Goal: Task Accomplishment & Management: Manage account settings

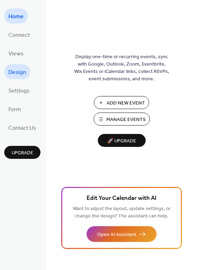
click at [16, 71] on span "Design" at bounding box center [17, 72] width 18 height 11
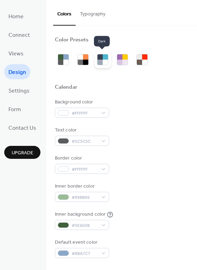
click at [104, 60] on div at bounding box center [104, 62] width 5 height 5
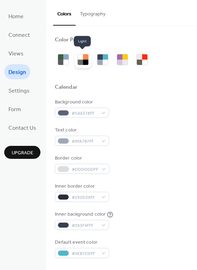
click at [82, 61] on div at bounding box center [80, 62] width 5 height 5
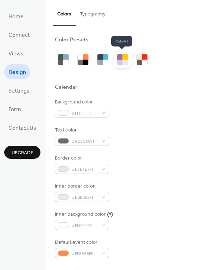
click at [122, 60] on div at bounding box center [124, 62] width 5 height 5
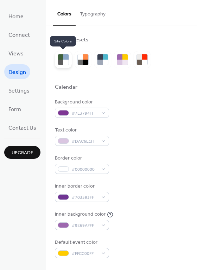
click at [65, 60] on div at bounding box center [65, 62] width 5 height 5
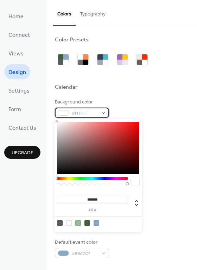
click at [61, 112] on div at bounding box center [63, 113] width 11 height 6
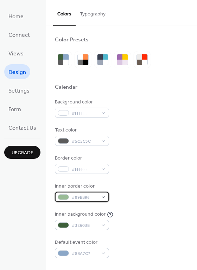
click at [101, 197] on div "#99BB96" at bounding box center [82, 197] width 54 height 10
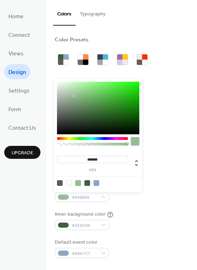
click at [134, 142] on div at bounding box center [135, 141] width 8 height 8
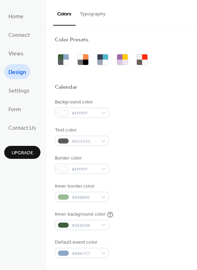
click at [162, 147] on div "Background color #FFFFFF Text color #5C5C5C Border color #FFFFFF Inner border c…" at bounding box center [121, 179] width 133 height 160
click at [102, 225] on div "#3E603B" at bounding box center [82, 225] width 54 height 10
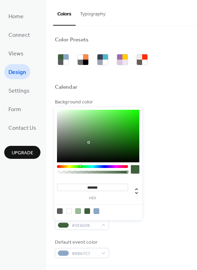
click at [68, 211] on div at bounding box center [69, 211] width 6 height 6
type input "*******"
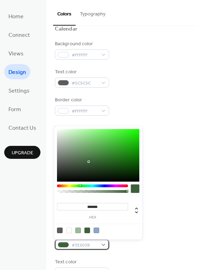
click at [102, 244] on div "#3E603B" at bounding box center [82, 245] width 54 height 10
type input "*******"
click at [105, 153] on div at bounding box center [98, 155] width 82 height 53
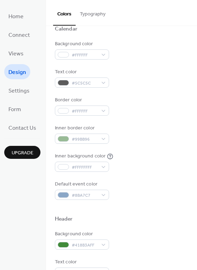
click at [161, 164] on div "Inner background color #FFFFFFFF" at bounding box center [121, 162] width 133 height 19
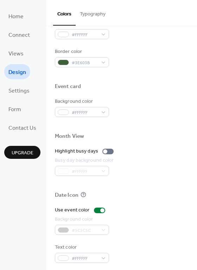
scroll to position [300, 0]
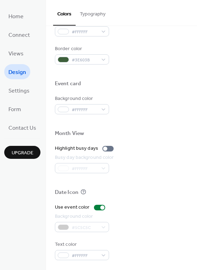
click at [86, 225] on div "#5C5C5C" at bounding box center [82, 227] width 54 height 10
click at [104, 226] on div "#5C5C5C" at bounding box center [82, 227] width 54 height 10
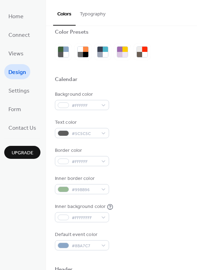
scroll to position [0, 0]
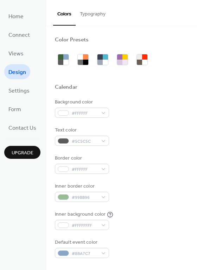
click at [93, 14] on button "Typography" at bounding box center [92, 12] width 34 height 25
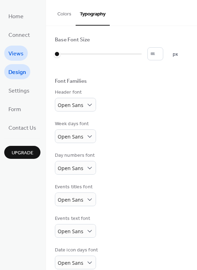
click at [21, 54] on span "Views" at bounding box center [15, 53] width 15 height 11
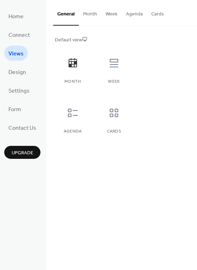
click at [90, 14] on button "Month" at bounding box center [90, 12] width 22 height 25
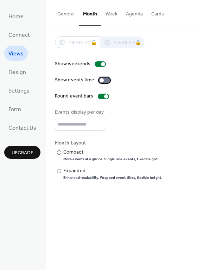
click at [106, 78] on div at bounding box center [104, 81] width 11 height 6
click at [14, 72] on span "Design" at bounding box center [17, 72] width 18 height 11
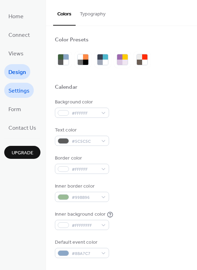
click at [15, 88] on span "Settings" at bounding box center [18, 91] width 21 height 11
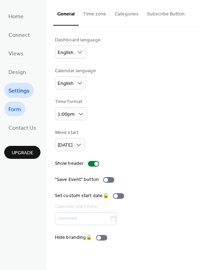
click at [13, 110] on span "Form" at bounding box center [14, 109] width 13 height 11
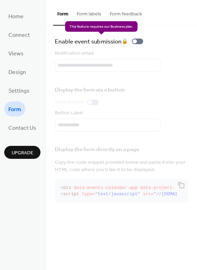
click at [140, 40] on div "Enable event submission 🔒" at bounding box center [100, 41] width 91 height 10
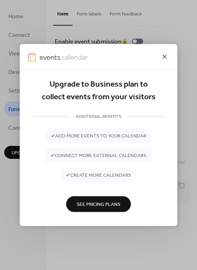
click at [163, 58] on icon at bounding box center [164, 57] width 4 height 4
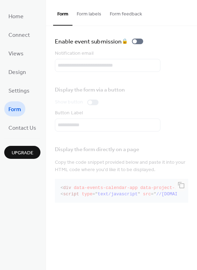
click at [92, 17] on button "Form labels" at bounding box center [88, 12] width 33 height 25
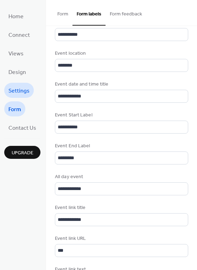
click at [18, 89] on span "Settings" at bounding box center [18, 91] width 21 height 11
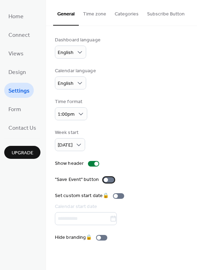
click at [109, 179] on div at bounding box center [108, 180] width 11 height 6
click at [103, 178] on div at bounding box center [108, 180] width 11 height 6
click at [15, 54] on span "Views" at bounding box center [15, 53] width 15 height 11
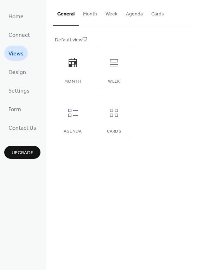
click at [91, 15] on button "Month" at bounding box center [90, 12] width 22 height 25
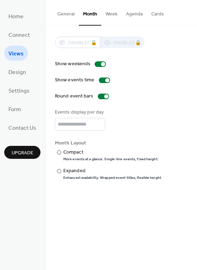
click at [109, 17] on button "Week" at bounding box center [111, 12] width 20 height 25
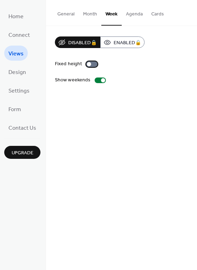
click at [94, 64] on div at bounding box center [91, 64] width 11 height 6
click at [87, 62] on div at bounding box center [91, 64] width 11 height 6
click at [133, 15] on button "Agenda" at bounding box center [133, 12] width 25 height 25
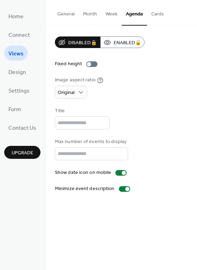
click at [151, 16] on button "Cards" at bounding box center [157, 12] width 21 height 25
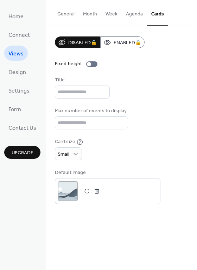
click at [67, 15] on button "General" at bounding box center [66, 12] width 26 height 25
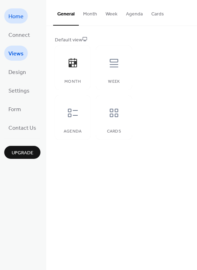
click at [24, 19] on link "Home" at bounding box center [16, 15] width 24 height 15
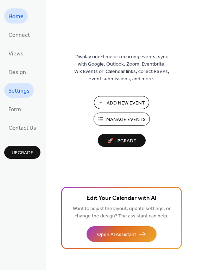
click at [26, 92] on span "Settings" at bounding box center [18, 91] width 21 height 11
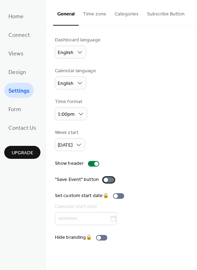
click at [110, 180] on div at bounding box center [108, 180] width 11 height 6
click at [123, 13] on button "Categories" at bounding box center [126, 12] width 32 height 25
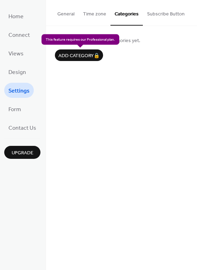
click at [86, 54] on div "Add category 🔒" at bounding box center [79, 55] width 48 height 12
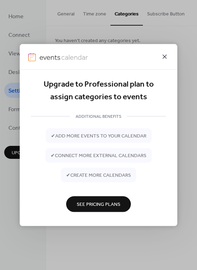
click at [164, 56] on icon at bounding box center [164, 57] width 4 height 4
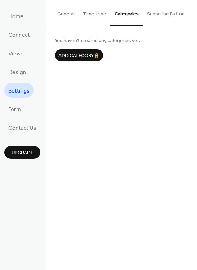
click at [163, 13] on button "Subscribe Button" at bounding box center [165, 12] width 46 height 25
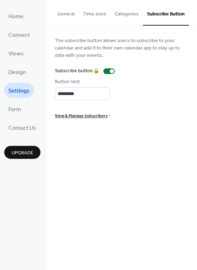
click at [131, 15] on button "Categories" at bounding box center [126, 12] width 32 height 25
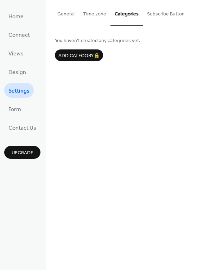
click at [97, 14] on button "Time zone" at bounding box center [95, 12] width 32 height 25
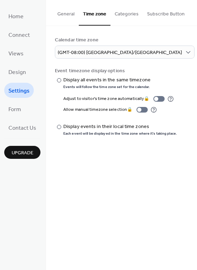
click at [62, 14] on button "General" at bounding box center [66, 12] width 26 height 25
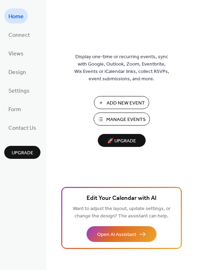
click at [131, 101] on span "Add New Event" at bounding box center [125, 103] width 38 height 7
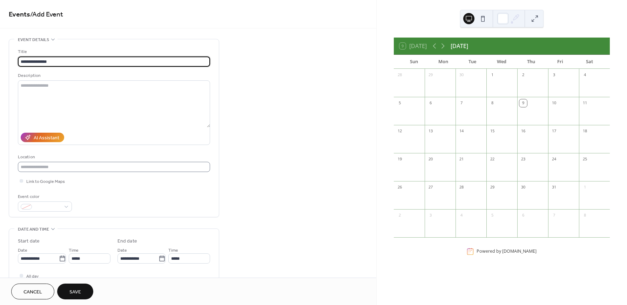
type input "**********"
click at [86, 167] on input "text" at bounding box center [114, 167] width 192 height 10
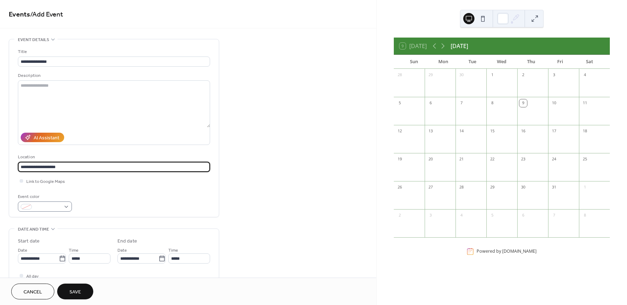
type input "**********"
click at [66, 205] on div at bounding box center [45, 206] width 54 height 10
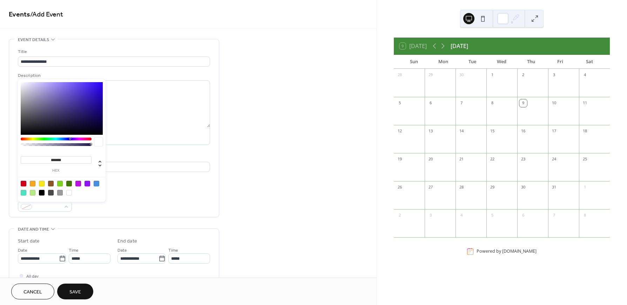
click at [97, 181] on div at bounding box center [97, 184] width 6 height 6
type input "*******"
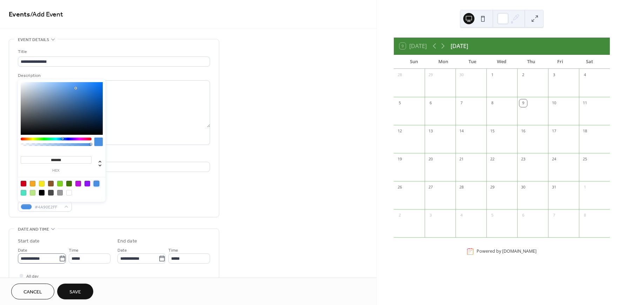
click at [59, 257] on icon at bounding box center [62, 258] width 7 height 7
click at [59, 257] on input "**********" at bounding box center [38, 258] width 41 height 10
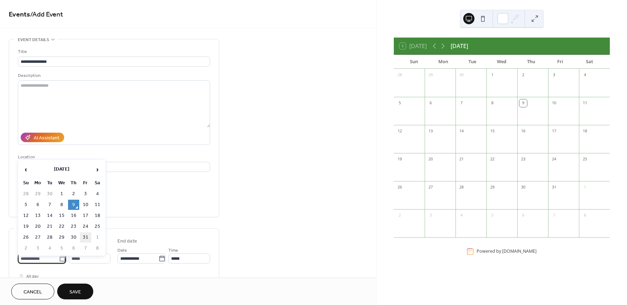
click at [83, 235] on td "31" at bounding box center [85, 237] width 11 height 10
type input "**********"
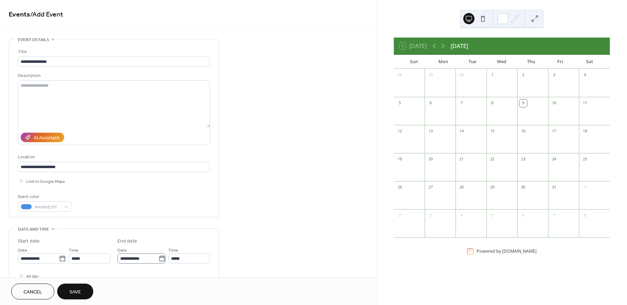
click at [160, 259] on icon at bounding box center [162, 258] width 7 height 7
click at [159, 259] on input "**********" at bounding box center [138, 258] width 41 height 10
click at [125, 245] on td "2" at bounding box center [125, 248] width 11 height 10
type input "**********"
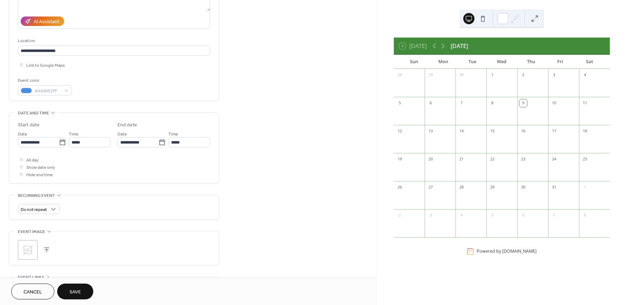
scroll to position [117, 0]
click at [21, 157] on div at bounding box center [22, 159] width 4 height 4
click at [21, 164] on div at bounding box center [22, 166] width 4 height 4
click at [22, 158] on icon at bounding box center [21, 159] width 2 height 2
click at [22, 157] on div at bounding box center [22, 159] width 4 height 4
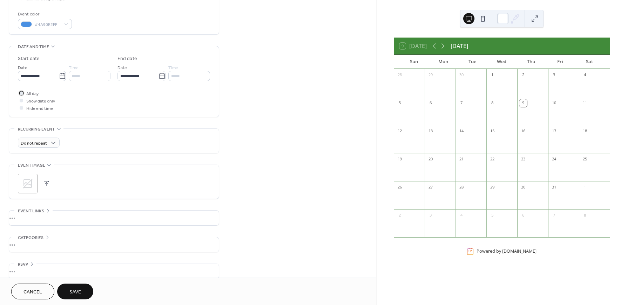
scroll to position [189, 0]
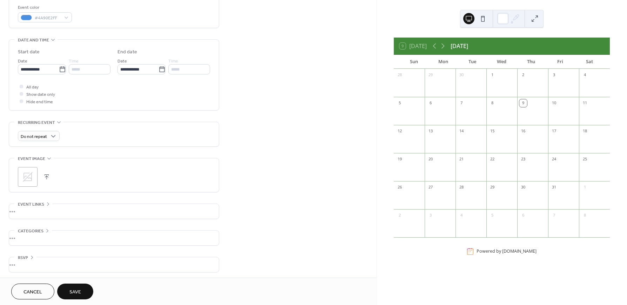
click at [83, 292] on button "Save" at bounding box center [75, 292] width 36 height 16
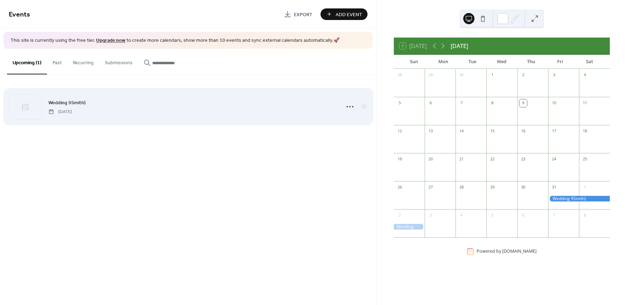
click at [72, 108] on span "Friday, October 31, 2025" at bounding box center [60, 111] width 24 height 6
click at [348, 107] on icon at bounding box center [350, 106] width 11 height 11
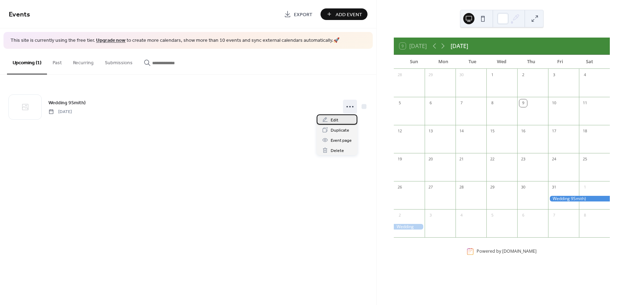
click at [344, 117] on div "Edit" at bounding box center [337, 119] width 41 height 10
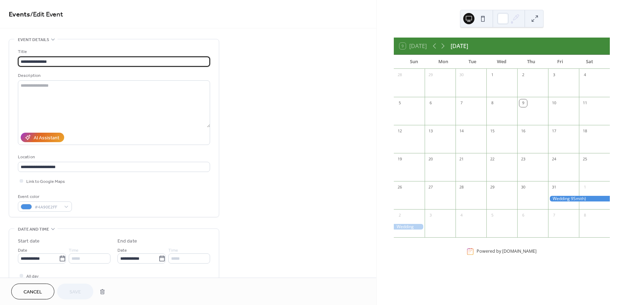
click at [40, 61] on input "**********" at bounding box center [114, 61] width 192 height 10
type input "**********"
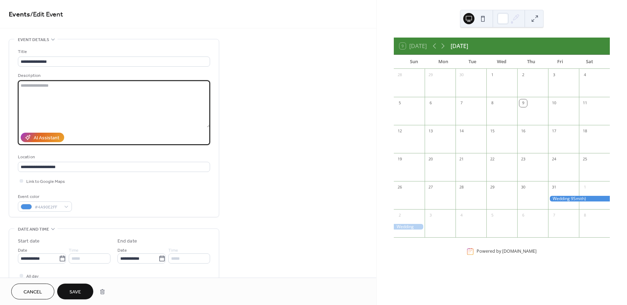
click at [56, 85] on textarea at bounding box center [114, 103] width 192 height 47
type textarea "**********"
click at [86, 257] on div "*****" at bounding box center [90, 258] width 42 height 10
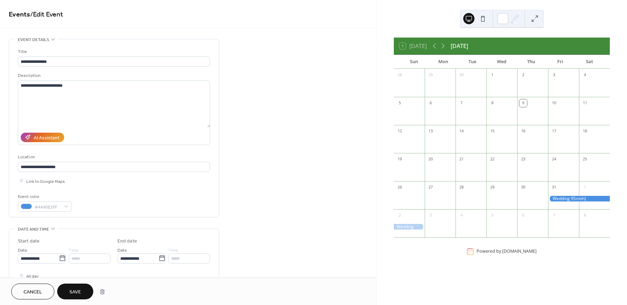
click at [75, 257] on div "*****" at bounding box center [90, 258] width 42 height 10
click at [22, 275] on icon at bounding box center [21, 275] width 2 height 2
click at [83, 257] on input "*****" at bounding box center [90, 258] width 42 height 10
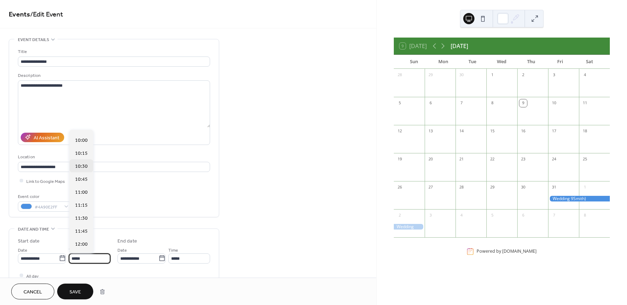
scroll to position [526, 0]
click at [80, 234] on span "12:00" at bounding box center [81, 233] width 13 height 7
type input "*****"
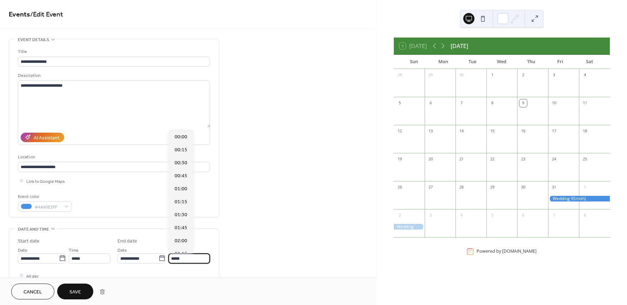
click at [193, 259] on input "*****" at bounding box center [189, 258] width 42 height 10
click at [180, 187] on span "12:00" at bounding box center [181, 188] width 13 height 7
type input "*****"
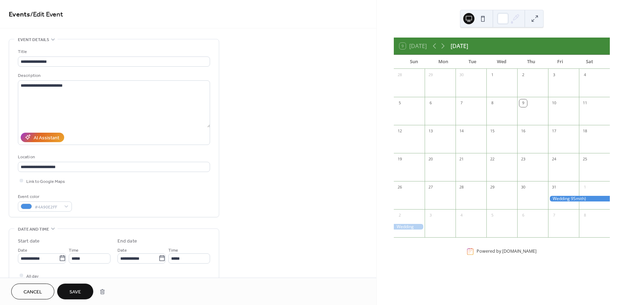
click at [77, 294] on span "Save" at bounding box center [75, 291] width 12 height 7
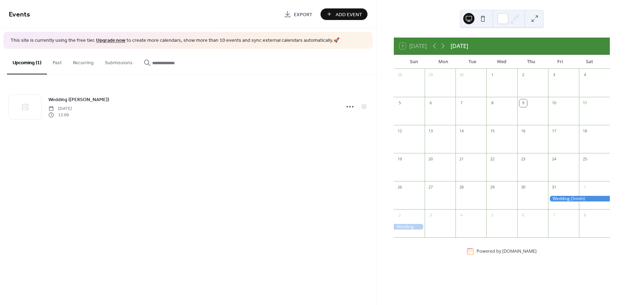
click at [569, 199] on div at bounding box center [580, 199] width 62 height 6
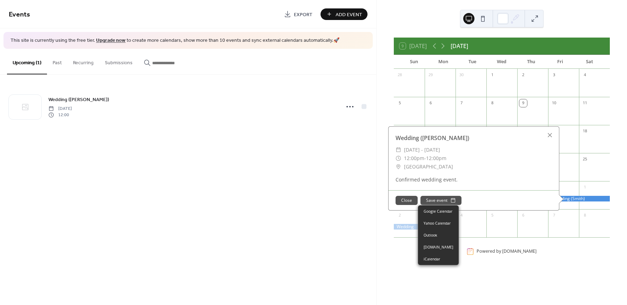
click at [437, 201] on button "Save event" at bounding box center [441, 200] width 41 height 9
click at [438, 199] on button "Save event" at bounding box center [441, 200] width 41 height 9
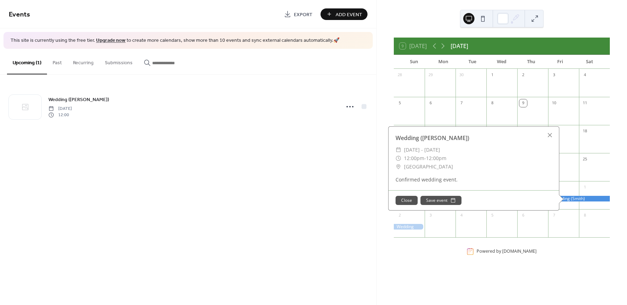
click at [401, 199] on button "Close" at bounding box center [407, 200] width 22 height 9
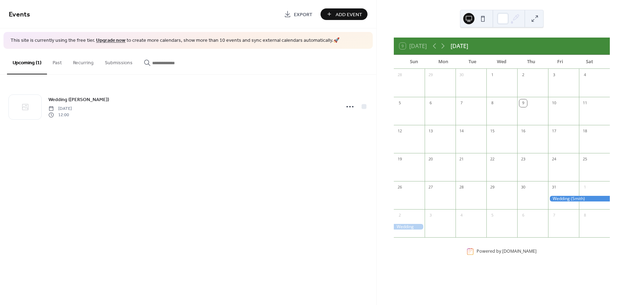
click at [483, 19] on button at bounding box center [483, 18] width 11 height 11
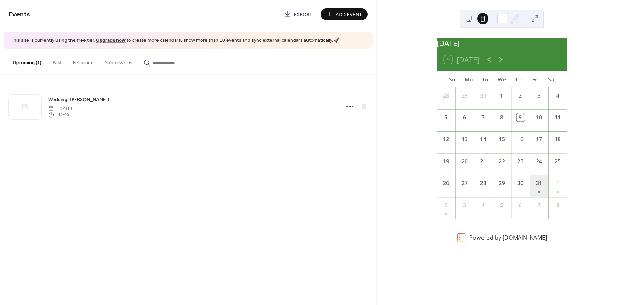
click at [535, 197] on div "31" at bounding box center [539, 186] width 19 height 22
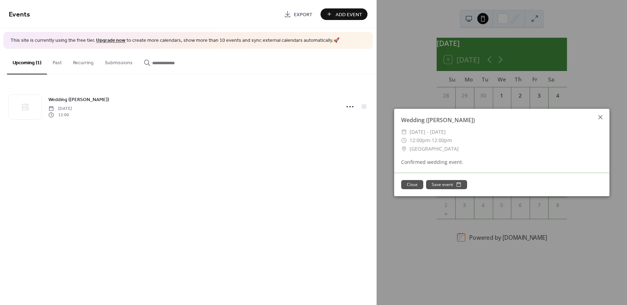
click at [601, 119] on icon at bounding box center [601, 117] width 8 height 8
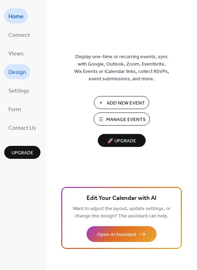
click at [19, 76] on span "Design" at bounding box center [17, 72] width 18 height 11
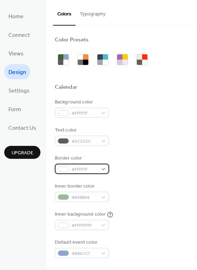
click at [103, 168] on div "#FFFFFF" at bounding box center [82, 169] width 54 height 10
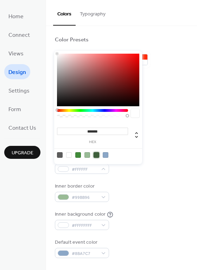
click at [97, 155] on div at bounding box center [96, 155] width 6 height 6
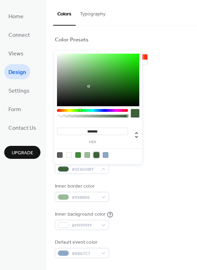
click at [78, 153] on div at bounding box center [78, 155] width 6 height 6
click at [61, 155] on div at bounding box center [60, 155] width 6 height 6
click at [103, 154] on div at bounding box center [105, 155] width 6 height 6
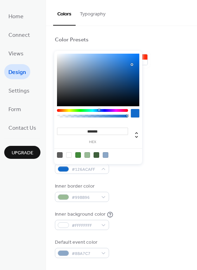
drag, startPoint x: 81, startPoint y: 64, endPoint x: 132, endPoint y: 65, distance: 50.9
click at [132, 65] on div at bounding box center [98, 80] width 82 height 53
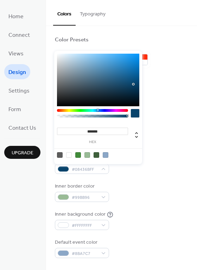
drag, startPoint x: 132, startPoint y: 63, endPoint x: 133, endPoint y: 84, distance: 21.1
click at [133, 84] on div at bounding box center [98, 80] width 82 height 53
type input "*******"
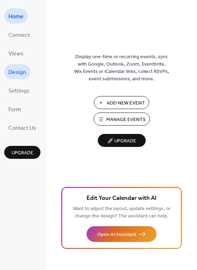
click at [20, 75] on span "Design" at bounding box center [17, 72] width 18 height 11
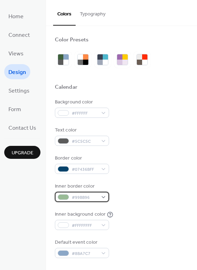
click at [102, 198] on div "#99BB96" at bounding box center [82, 197] width 54 height 10
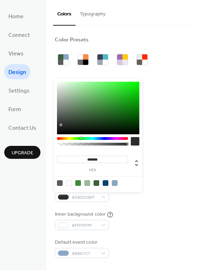
type input "*******"
drag, startPoint x: 72, startPoint y: 95, endPoint x: 60, endPoint y: 132, distance: 38.5
click at [60, 132] on div at bounding box center [98, 108] width 82 height 53
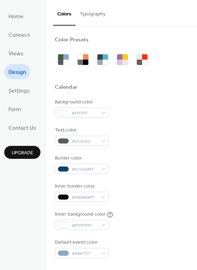
click at [90, 15] on button "Typography" at bounding box center [92, 12] width 34 height 25
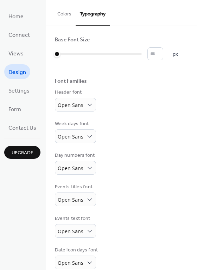
scroll to position [40, 0]
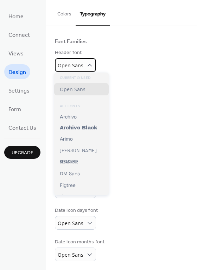
click at [87, 65] on icon at bounding box center [89, 65] width 5 height 2
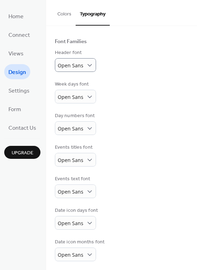
click at [130, 81] on div "Week days font Open Sans" at bounding box center [121, 92] width 133 height 23
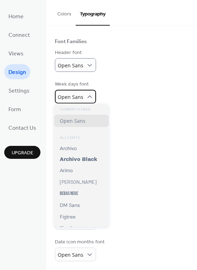
click at [87, 96] on icon at bounding box center [89, 96] width 7 height 7
click at [154, 100] on div "Week days font Open Sans" at bounding box center [121, 92] width 133 height 23
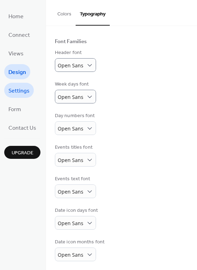
click at [25, 91] on span "Settings" at bounding box center [18, 91] width 21 height 11
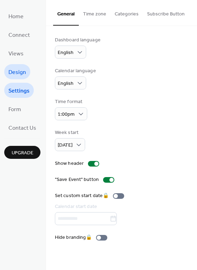
click at [24, 73] on span "Design" at bounding box center [17, 72] width 18 height 11
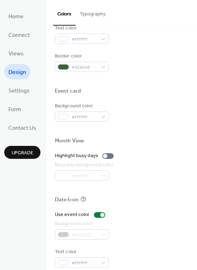
scroll to position [300, 0]
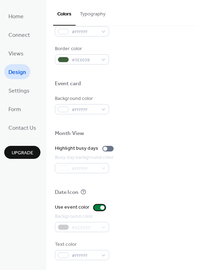
click at [94, 207] on div at bounding box center [99, 208] width 11 height 6
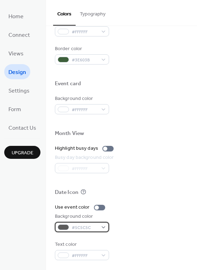
click at [104, 227] on div "#5C5C5C" at bounding box center [82, 227] width 54 height 10
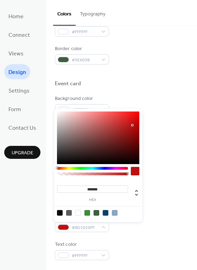
type input "*******"
click at [132, 125] on div at bounding box center [98, 138] width 82 height 53
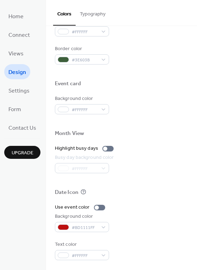
click at [87, 13] on button "Typography" at bounding box center [92, 12] width 34 height 25
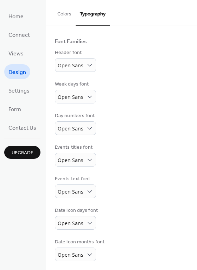
scroll to position [40, 0]
click at [13, 19] on span "Home" at bounding box center [15, 16] width 15 height 11
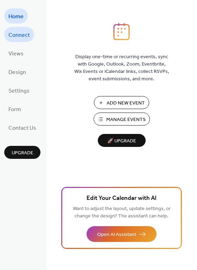
click at [16, 36] on span "Connect" at bounding box center [18, 35] width 21 height 11
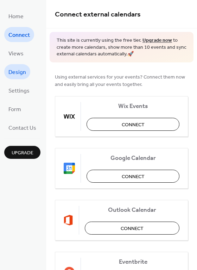
click at [14, 71] on span "Design" at bounding box center [17, 72] width 18 height 11
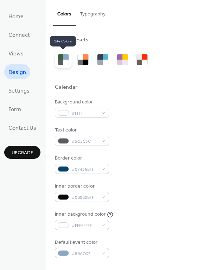
click at [63, 62] on div at bounding box center [65, 62] width 5 height 5
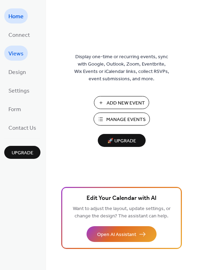
click at [21, 52] on span "Views" at bounding box center [15, 53] width 15 height 11
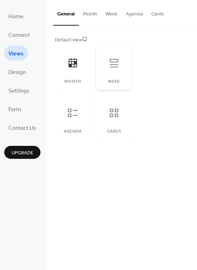
click at [109, 67] on icon at bounding box center [113, 63] width 11 height 11
click at [74, 64] on icon at bounding box center [72, 63] width 11 height 11
click at [112, 66] on icon at bounding box center [113, 63] width 11 height 11
click at [88, 14] on button "Month" at bounding box center [90, 12] width 22 height 25
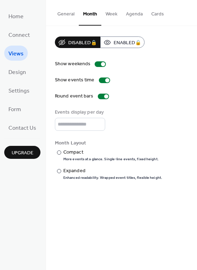
click at [64, 12] on button "General" at bounding box center [66, 12] width 26 height 25
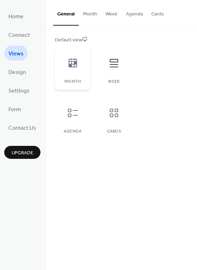
click at [72, 61] on icon at bounding box center [72, 63] width 11 height 11
click at [22, 72] on span "Design" at bounding box center [17, 72] width 18 height 11
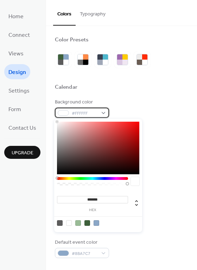
click at [103, 112] on div "#FFFFFF" at bounding box center [82, 113] width 54 height 10
type input "*******"
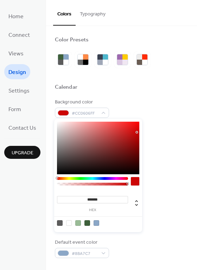
click at [137, 132] on div at bounding box center [98, 148] width 82 height 53
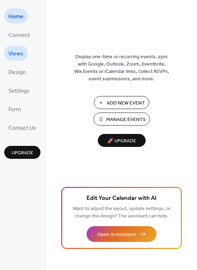
click at [19, 52] on span "Views" at bounding box center [15, 53] width 15 height 11
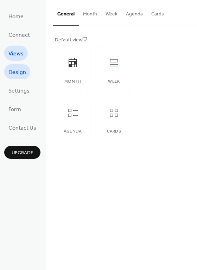
click at [14, 66] on link "Design" at bounding box center [17, 71] width 26 height 15
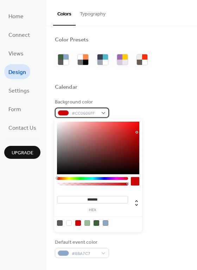
click at [101, 112] on div "#CC0606FF" at bounding box center [82, 113] width 54 height 10
click at [69, 222] on div at bounding box center [69, 223] width 6 height 6
type input "*******"
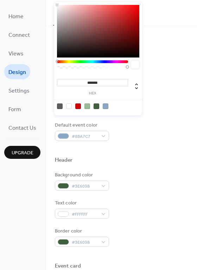
scroll to position [117, 0]
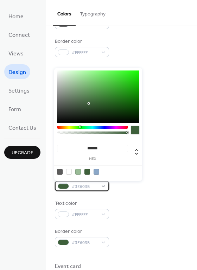
click at [102, 186] on div "#3E603B" at bounding box center [82, 186] width 54 height 10
type input "*******"
click at [121, 89] on div at bounding box center [98, 97] width 82 height 53
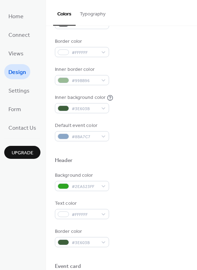
click at [175, 168] on div at bounding box center [121, 169] width 133 height 6
click at [104, 79] on div "#99BB96" at bounding box center [82, 80] width 54 height 10
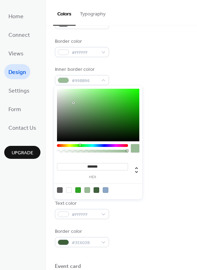
type input "*******"
click at [58, 140] on div at bounding box center [98, 115] width 82 height 53
click at [134, 149] on div at bounding box center [135, 148] width 8 height 8
click at [176, 135] on div "Default event color #8BA7C7" at bounding box center [121, 131] width 133 height 19
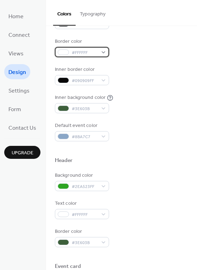
click at [103, 50] on div "#FFFFFF" at bounding box center [82, 52] width 54 height 10
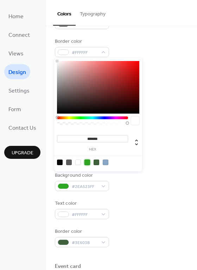
click at [88, 161] on div at bounding box center [87, 163] width 6 height 6
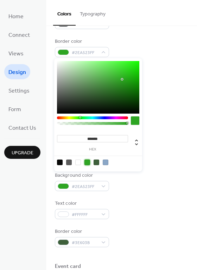
click at [76, 160] on div at bounding box center [78, 163] width 6 height 6
type input "*******"
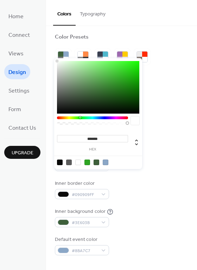
scroll to position [0, 0]
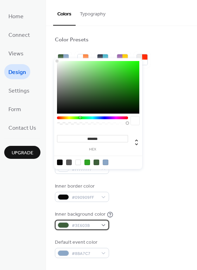
click at [102, 225] on div "#3E603B" at bounding box center [82, 225] width 54 height 10
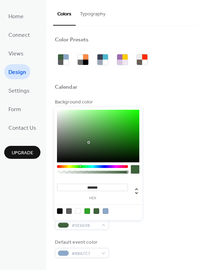
click at [77, 210] on div at bounding box center [78, 211] width 6 height 6
type input "*******"
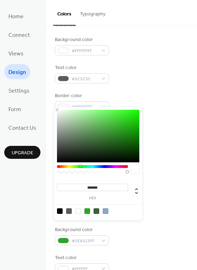
scroll to position [58, 0]
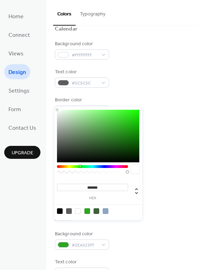
click at [159, 131] on div "Inner border color #090909FF" at bounding box center [121, 134] width 133 height 19
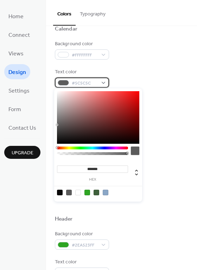
click at [101, 81] on div "#5C5C5C" at bounding box center [82, 83] width 54 height 10
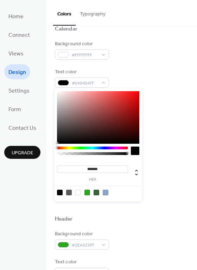
drag, startPoint x: 56, startPoint y: 124, endPoint x: 58, endPoint y: 143, distance: 19.0
click at [58, 143] on div at bounding box center [57, 143] width 1 height 1
click at [59, 193] on div at bounding box center [60, 193] width 6 height 6
type input "*******"
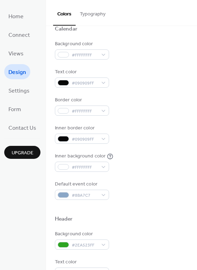
click at [156, 207] on div at bounding box center [121, 208] width 133 height 16
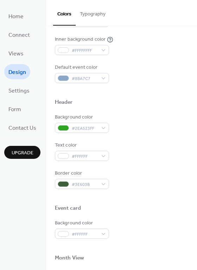
scroll to position [292, 0]
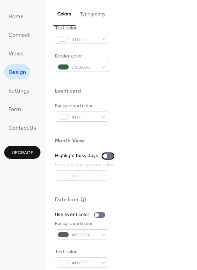
click at [109, 155] on div at bounding box center [107, 156] width 11 height 6
click at [102, 156] on div at bounding box center [107, 156] width 11 height 6
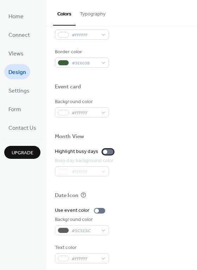
scroll to position [300, 0]
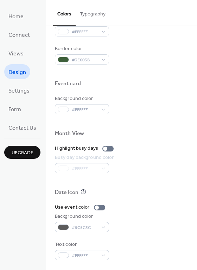
click at [99, 14] on button "Typography" at bounding box center [92, 12] width 34 height 25
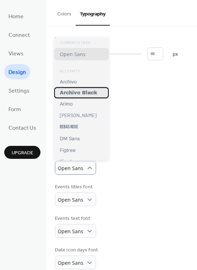
click at [82, 95] on span "Archivo Black" at bounding box center [78, 92] width 37 height 5
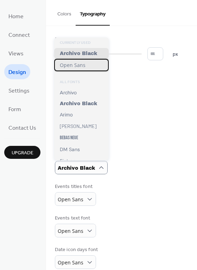
click at [80, 68] on span "Open Sans" at bounding box center [73, 65] width 26 height 7
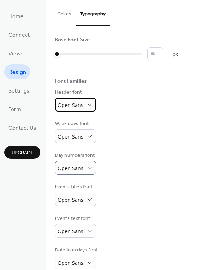
click at [81, 104] on span "Open Sans" at bounding box center [71, 105] width 26 height 7
click at [147, 117] on div "Base Font Size * px Font Families Header font Open Sans Week days font Open San…" at bounding box center [121, 168] width 133 height 265
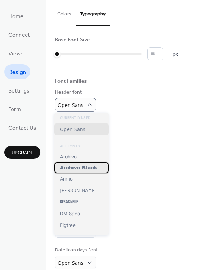
click at [81, 167] on span "Archivo Black" at bounding box center [78, 167] width 37 height 5
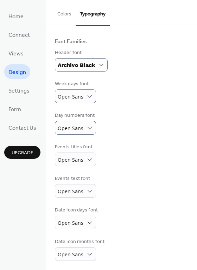
click at [140, 186] on div "Events text font Open Sans" at bounding box center [121, 186] width 133 height 23
click at [21, 108] on span "Form" at bounding box center [14, 109] width 13 height 11
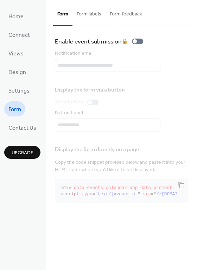
click at [97, 13] on button "Form labels" at bounding box center [88, 12] width 33 height 25
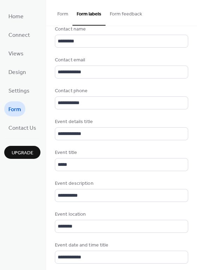
scroll to position [58, 0]
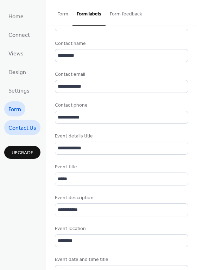
click at [21, 127] on span "Contact Us" at bounding box center [22, 128] width 28 height 11
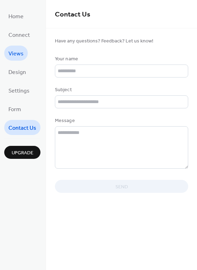
click at [18, 54] on span "Views" at bounding box center [15, 53] width 15 height 11
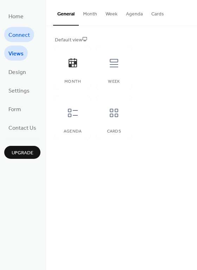
click at [19, 35] on span "Connect" at bounding box center [18, 35] width 21 height 11
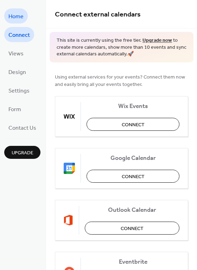
click at [18, 15] on span "Home" at bounding box center [15, 16] width 15 height 11
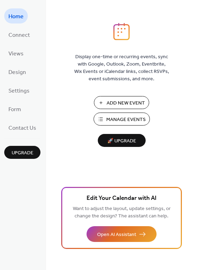
click at [130, 104] on span "Add New Event" at bounding box center [125, 103] width 38 height 7
click at [125, 140] on span "🚀 Upgrade" at bounding box center [121, 141] width 39 height 9
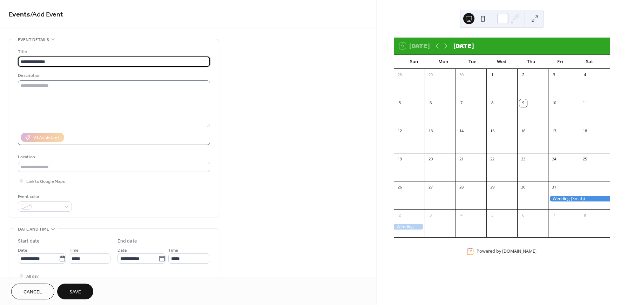
type input "**********"
click at [87, 84] on textarea at bounding box center [114, 103] width 192 height 47
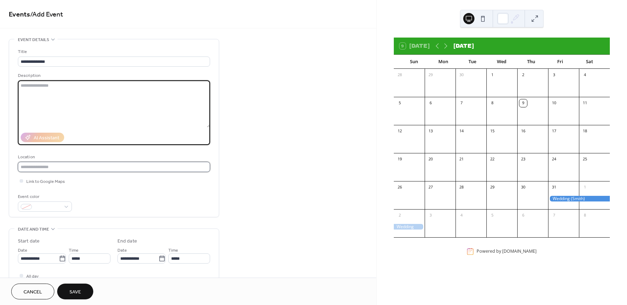
click at [51, 168] on input "text" at bounding box center [114, 167] width 192 height 10
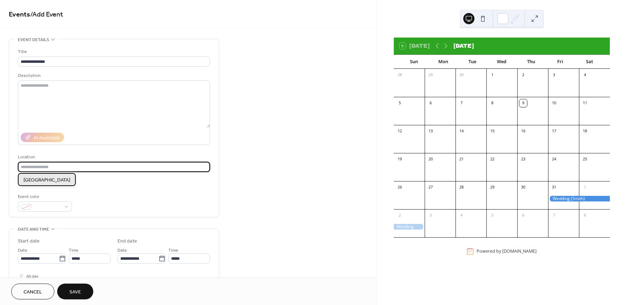
click at [61, 179] on span "Okanagan Centre Hall" at bounding box center [47, 179] width 47 height 7
type input "**********"
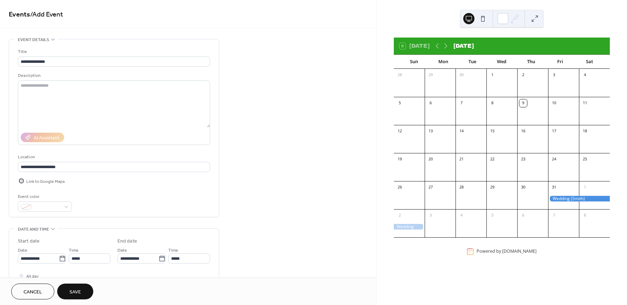
click at [57, 182] on span "Link to Google Maps" at bounding box center [45, 181] width 39 height 7
click at [65, 205] on div at bounding box center [45, 206] width 54 height 10
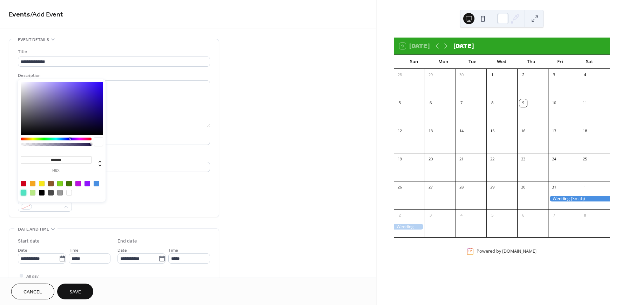
click at [23, 192] on div at bounding box center [24, 193] width 6 height 6
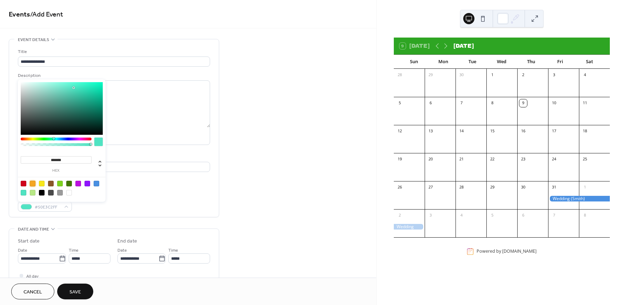
click at [34, 182] on div at bounding box center [33, 184] width 6 height 6
type input "*******"
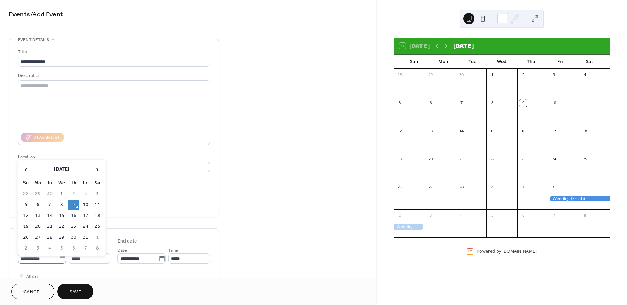
click at [60, 256] on icon at bounding box center [62, 258] width 7 height 7
click at [59, 256] on input "**********" at bounding box center [38, 258] width 41 height 10
click at [95, 224] on td "25" at bounding box center [97, 226] width 11 height 10
type input "**********"
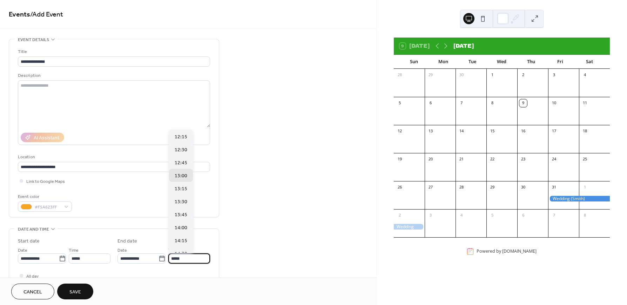
click at [179, 258] on input "*****" at bounding box center [189, 258] width 42 height 10
click at [182, 214] on span "16:00" at bounding box center [181, 214] width 13 height 7
type input "*****"
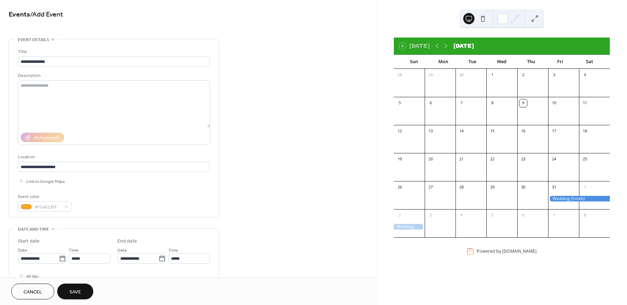
click at [81, 290] on span "Save" at bounding box center [75, 291] width 12 height 7
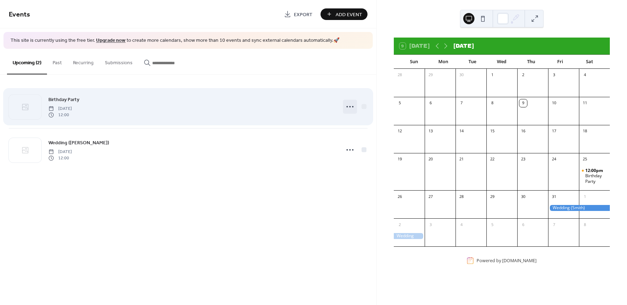
click at [351, 109] on icon at bounding box center [350, 106] width 11 height 11
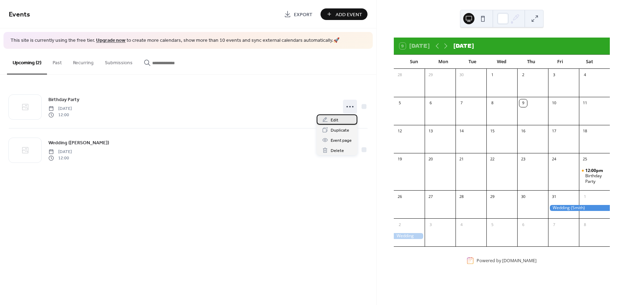
click at [334, 121] on span "Edit" at bounding box center [335, 120] width 8 height 7
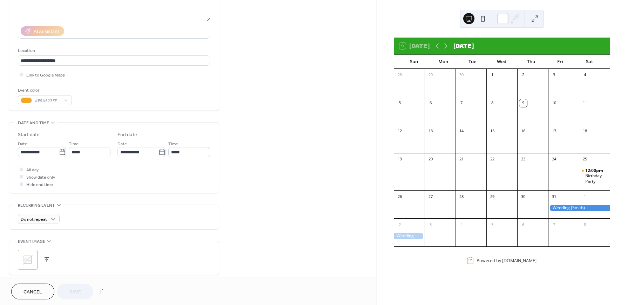
scroll to position [117, 0]
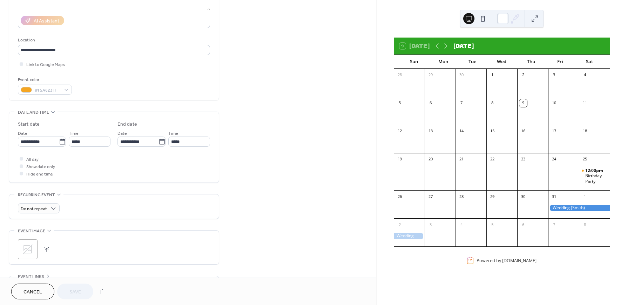
click at [45, 247] on button "button" at bounding box center [47, 249] width 10 height 10
click at [80, 290] on span "Save" at bounding box center [75, 291] width 12 height 7
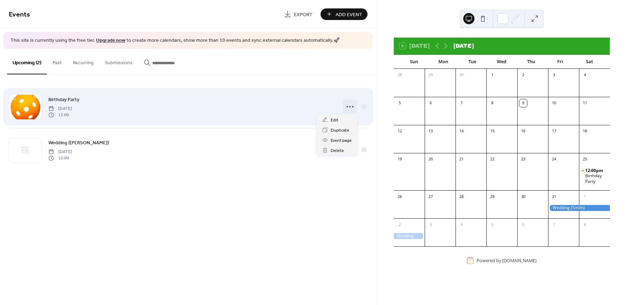
click at [354, 107] on icon at bounding box center [350, 106] width 11 height 11
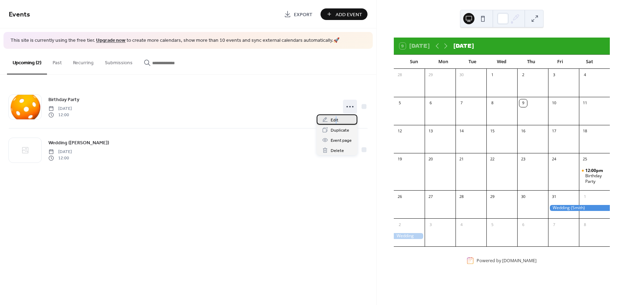
click at [335, 119] on span "Edit" at bounding box center [335, 120] width 8 height 7
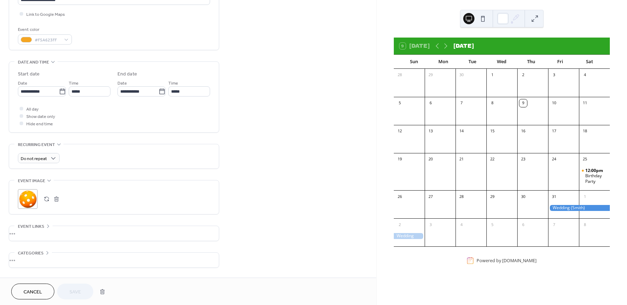
scroll to position [189, 0]
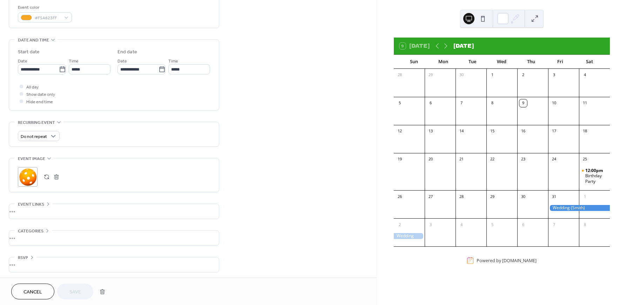
click at [55, 175] on button "button" at bounding box center [57, 177] width 10 height 10
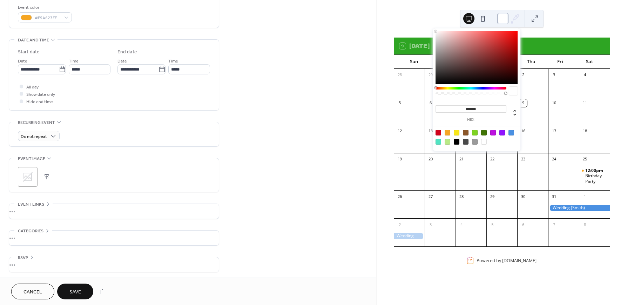
click at [502, 18] on div at bounding box center [503, 18] width 11 height 11
type input "*******"
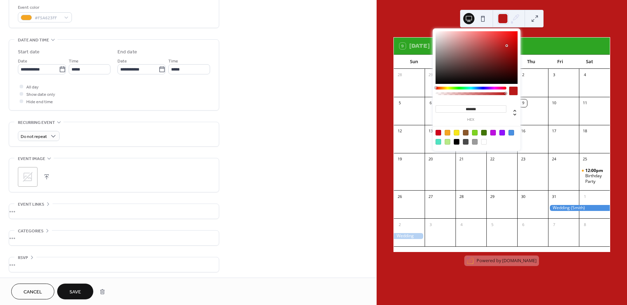
click at [507, 46] on div at bounding box center [477, 57] width 82 height 53
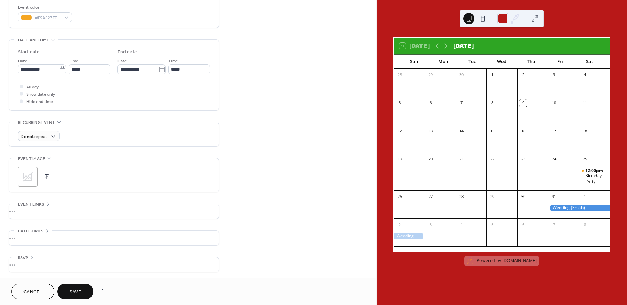
click at [573, 25] on div "9 Today October 2025 Sun Mon Tue Wed Thu Fri Sat 28 29 30 1 2 3 4 5 6 7 8 9 10 …" at bounding box center [502, 152] width 251 height 305
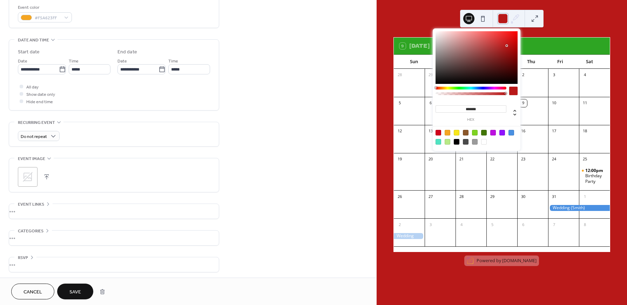
click at [503, 17] on div at bounding box center [503, 18] width 11 height 11
click at [483, 140] on div at bounding box center [484, 142] width 6 height 6
type input "*******"
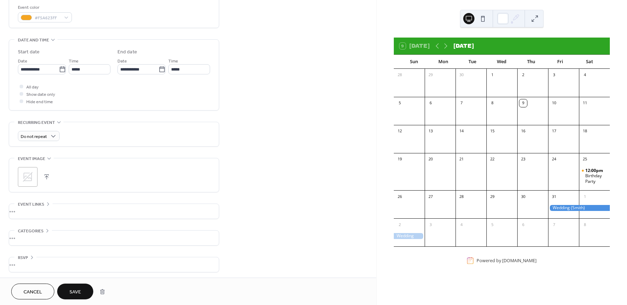
click at [49, 292] on button "Cancel" at bounding box center [32, 292] width 43 height 16
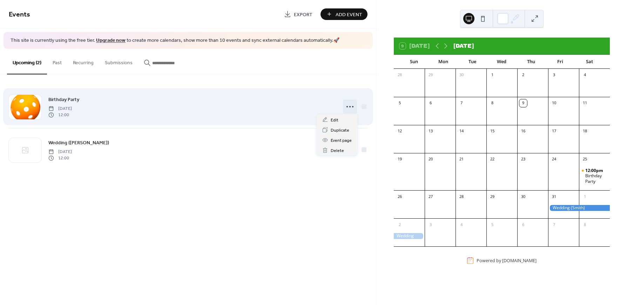
click at [353, 107] on icon at bounding box center [350, 106] width 11 height 11
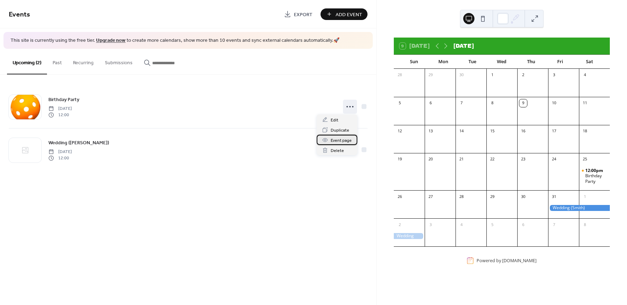
click at [330, 143] on div "Event page" at bounding box center [337, 140] width 41 height 10
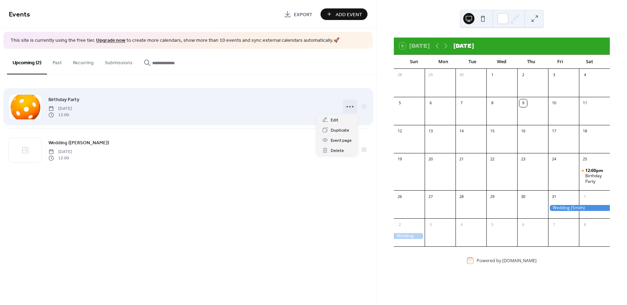
click at [350, 106] on circle at bounding box center [350, 106] width 1 height 1
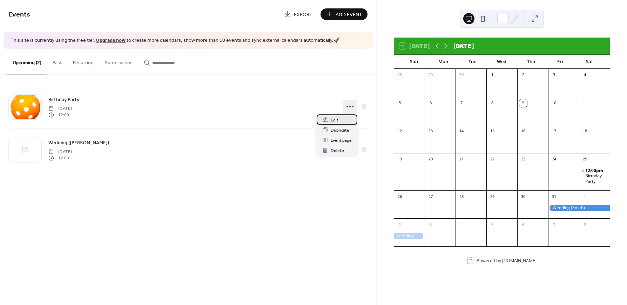
click at [337, 122] on span "Edit" at bounding box center [335, 120] width 8 height 7
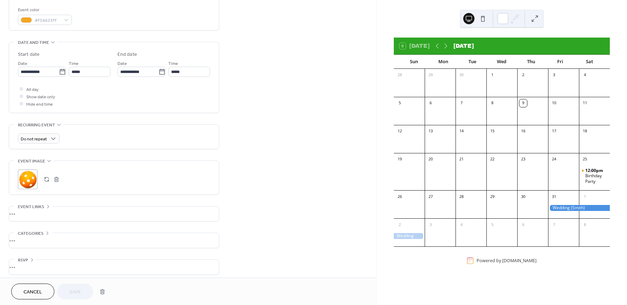
scroll to position [189, 0]
click at [57, 175] on button "button" at bounding box center [57, 177] width 10 height 10
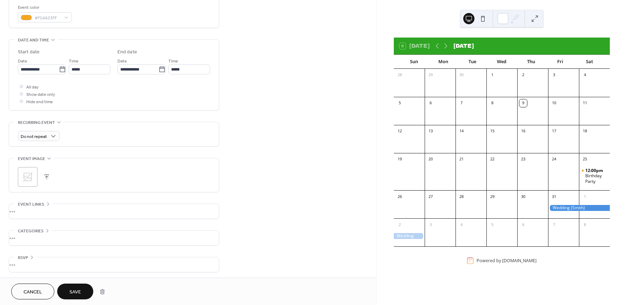
click at [77, 289] on span "Save" at bounding box center [75, 291] width 12 height 7
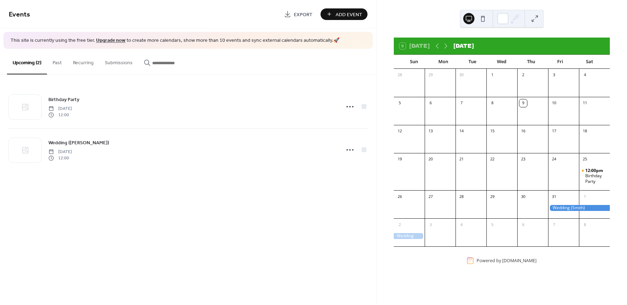
click at [483, 20] on button at bounding box center [483, 18] width 11 height 11
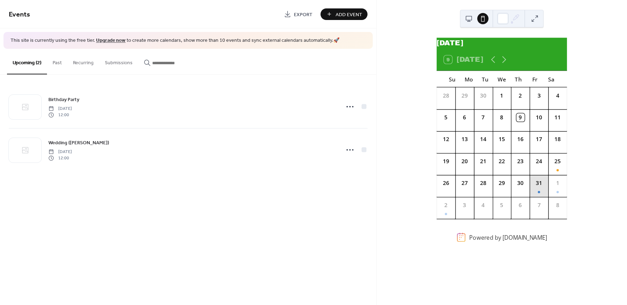
click at [530, 197] on div "31" at bounding box center [539, 186] width 19 height 22
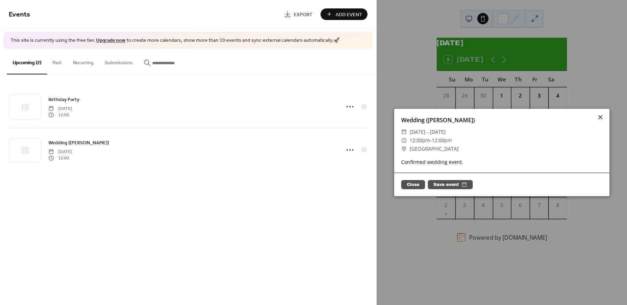
click at [601, 118] on icon at bounding box center [601, 117] width 4 height 4
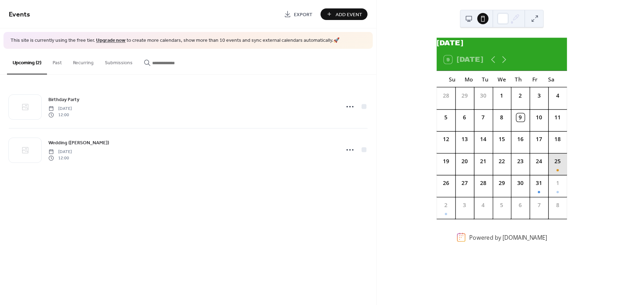
click at [549, 175] on div "25" at bounding box center [558, 164] width 19 height 22
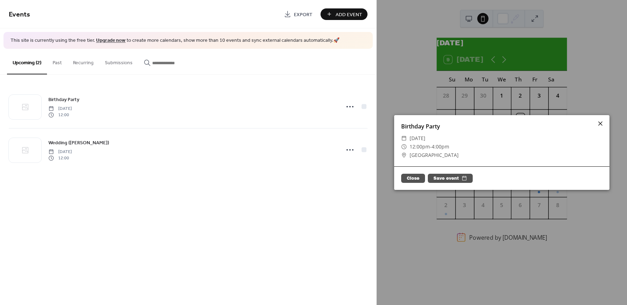
click at [602, 121] on icon at bounding box center [601, 123] width 8 height 8
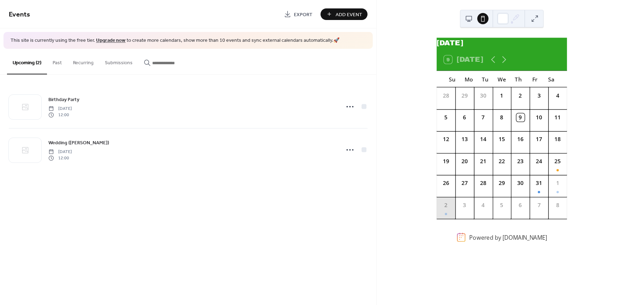
click at [454, 216] on div "2" at bounding box center [446, 208] width 19 height 22
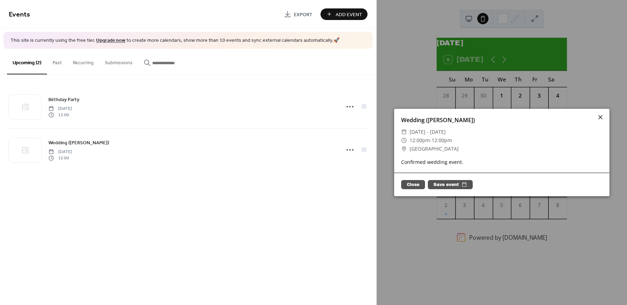
click at [601, 117] on icon at bounding box center [601, 117] width 4 height 4
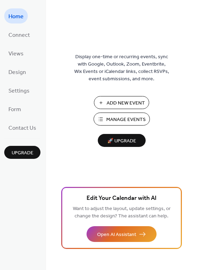
click at [121, 104] on span "Add New Event" at bounding box center [125, 103] width 38 height 7
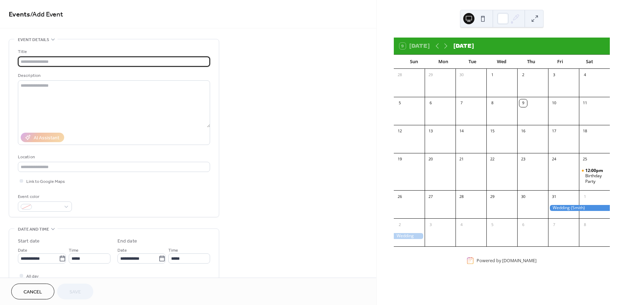
click at [535, 15] on button at bounding box center [535, 18] width 11 height 11
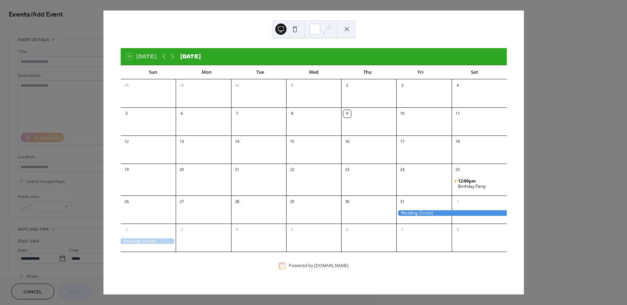
click at [455, 148] on div at bounding box center [479, 154] width 55 height 14
click at [350, 28] on button at bounding box center [346, 29] width 11 height 11
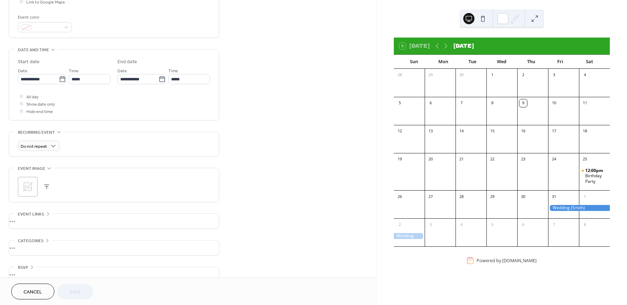
scroll to position [189, 0]
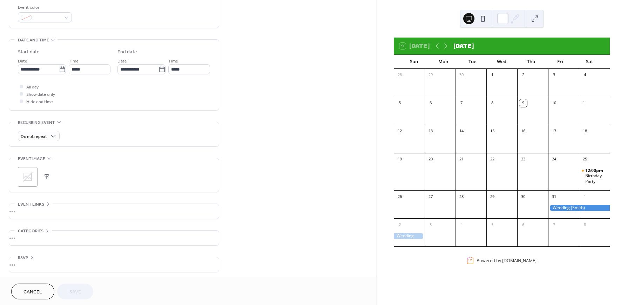
click at [33, 257] on div "•••" at bounding box center [114, 264] width 210 height 15
click at [33, 256] on icon at bounding box center [32, 257] width 6 height 6
click at [45, 231] on div "•••" at bounding box center [114, 238] width 210 height 15
click at [45, 230] on icon at bounding box center [48, 231] width 6 height 6
click at [45, 231] on div "•••" at bounding box center [114, 238] width 210 height 15
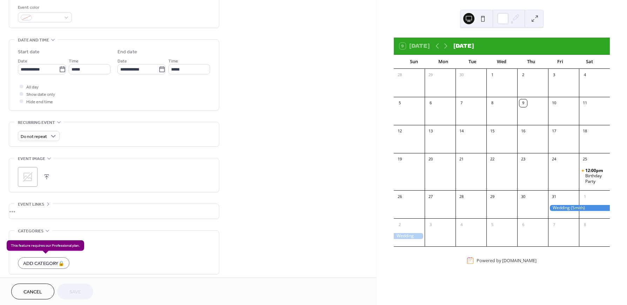
click at [43, 260] on div "Add Category 🔒" at bounding box center [44, 263] width 52 height 12
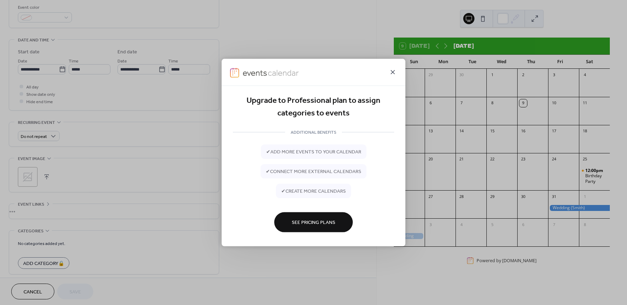
click at [392, 71] on icon at bounding box center [393, 72] width 8 height 8
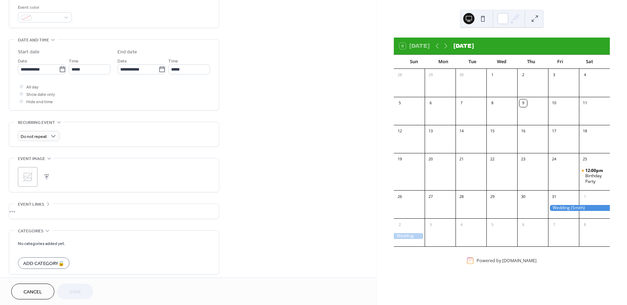
click at [561, 207] on div at bounding box center [580, 208] width 62 height 6
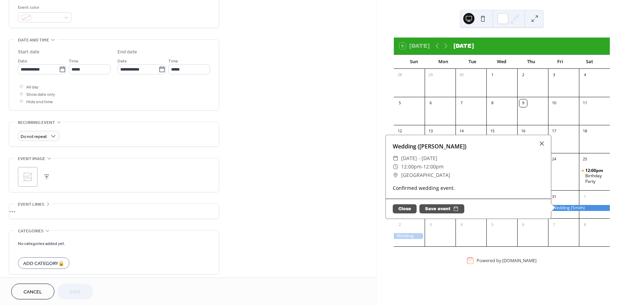
click at [395, 208] on button "Close" at bounding box center [405, 208] width 24 height 9
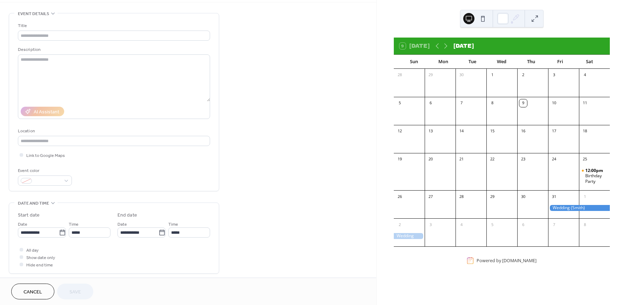
scroll to position [0, 0]
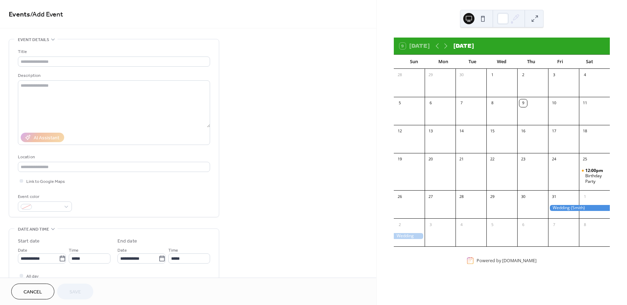
click at [36, 293] on span "Cancel" at bounding box center [33, 291] width 19 height 7
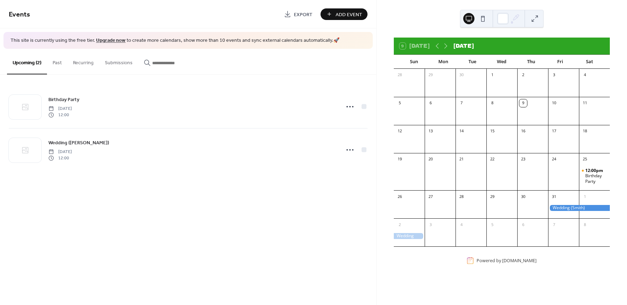
click at [564, 208] on div at bounding box center [580, 208] width 62 height 6
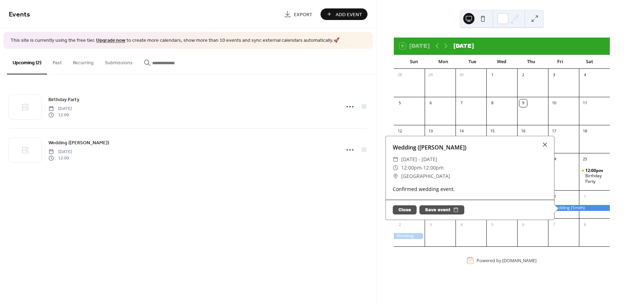
click at [564, 208] on div at bounding box center [580, 208] width 62 height 6
click at [182, 175] on div "Birthday Party Saturday, October 25, 2025 12:00 Wedding (Smith) Friday, October…" at bounding box center [188, 128] width 377 height 107
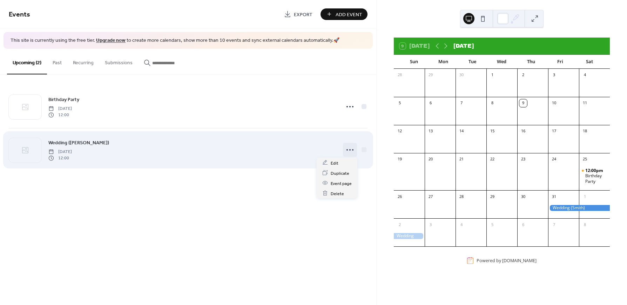
click at [348, 148] on icon at bounding box center [350, 149] width 11 height 11
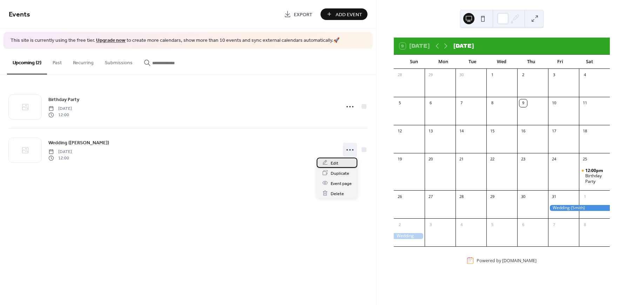
click at [335, 161] on span "Edit" at bounding box center [335, 162] width 8 height 7
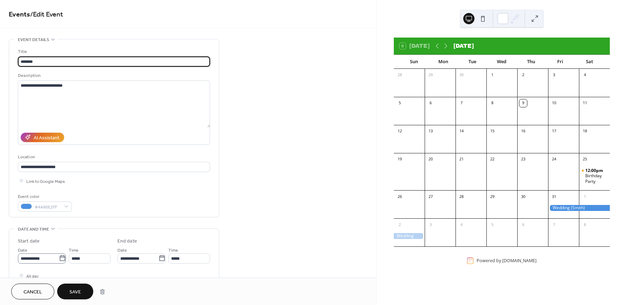
type input "*******"
click at [60, 256] on icon at bounding box center [62, 258] width 5 height 6
click at [59, 256] on input "**********" at bounding box center [38, 258] width 41 height 10
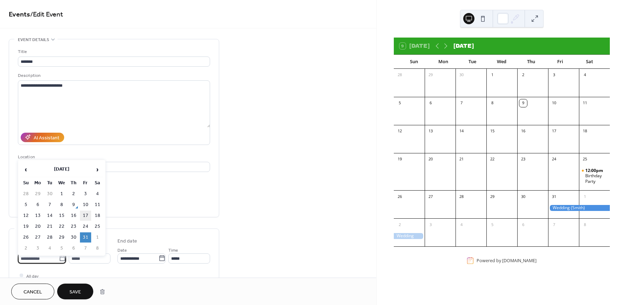
click at [86, 215] on td "17" at bounding box center [85, 216] width 11 height 10
type input "**********"
type input "*****"
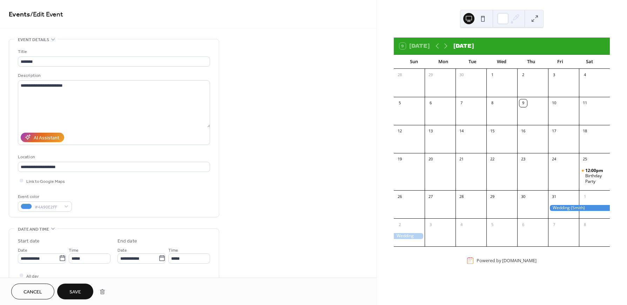
click at [77, 292] on span "Save" at bounding box center [75, 291] width 12 height 7
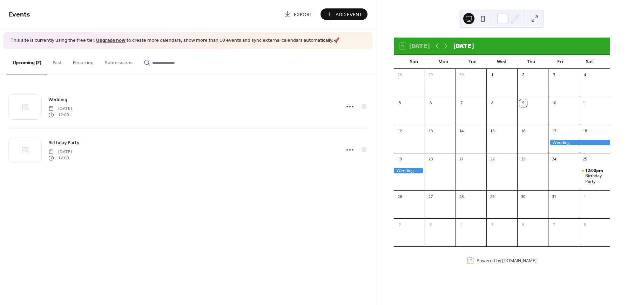
click at [353, 14] on span "Add Event" at bounding box center [349, 14] width 27 height 7
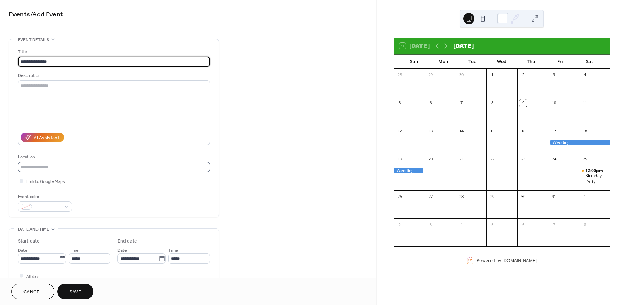
type input "**********"
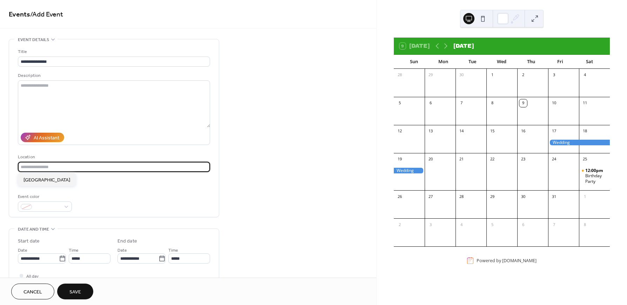
click at [55, 166] on input "text" at bounding box center [114, 167] width 192 height 10
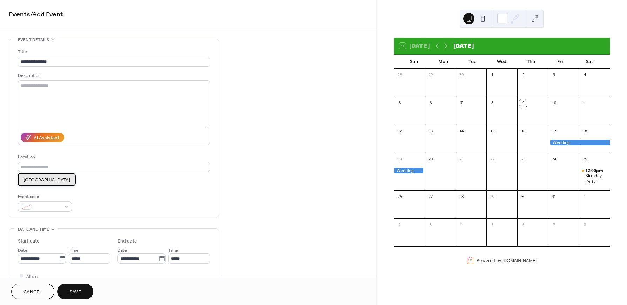
click at [57, 178] on span "Okanagan Centre Hall" at bounding box center [47, 179] width 47 height 7
type input "**********"
click at [65, 206] on div at bounding box center [45, 206] width 54 height 10
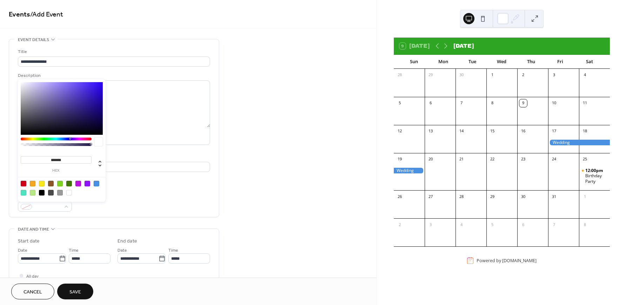
click at [32, 184] on div at bounding box center [33, 184] width 6 height 6
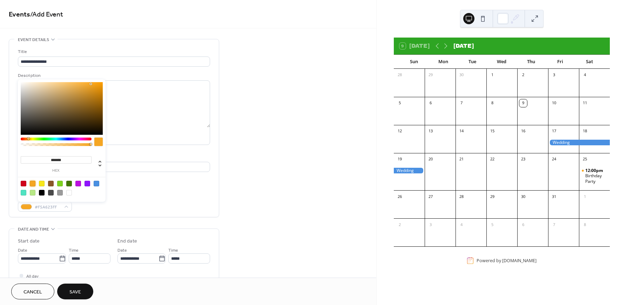
type input "*******"
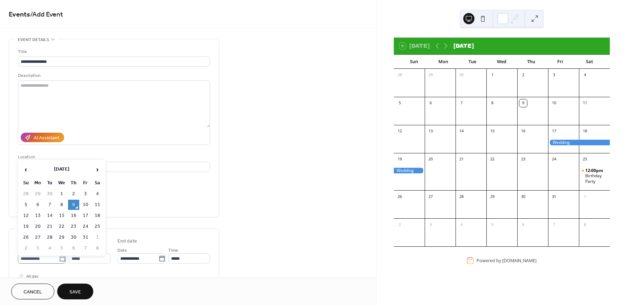
click at [64, 256] on icon at bounding box center [62, 258] width 7 height 7
click at [59, 256] on input "**********" at bounding box center [38, 258] width 41 height 10
click at [83, 234] on td "31" at bounding box center [85, 237] width 11 height 10
type input "**********"
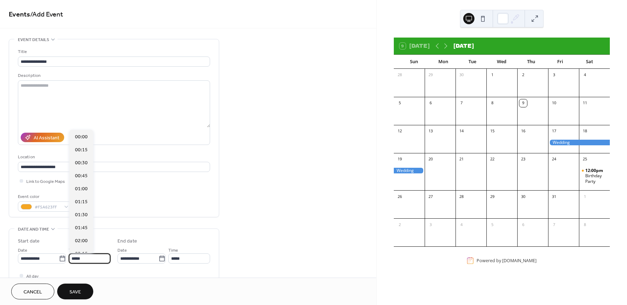
click at [84, 258] on input "*****" at bounding box center [90, 258] width 42 height 10
click at [82, 240] on span "14:00" at bounding box center [81, 240] width 13 height 7
type input "*****"
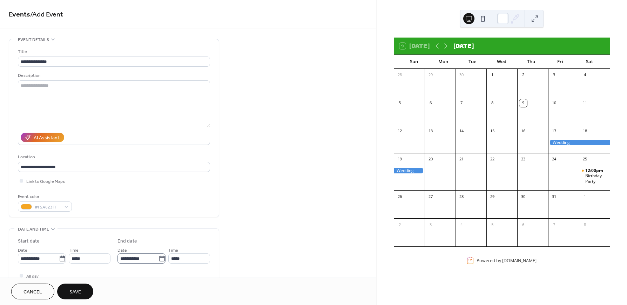
click at [160, 258] on icon at bounding box center [162, 258] width 7 height 7
click at [159, 258] on input "**********" at bounding box center [138, 258] width 41 height 10
click at [196, 237] on td "1" at bounding box center [197, 237] width 11 height 10
type input "**********"
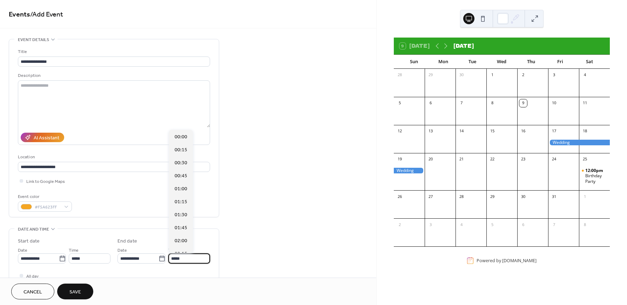
click at [186, 257] on input "*****" at bounding box center [189, 258] width 42 height 10
click at [179, 154] on span "12:00" at bounding box center [181, 156] width 13 height 7
type input "*****"
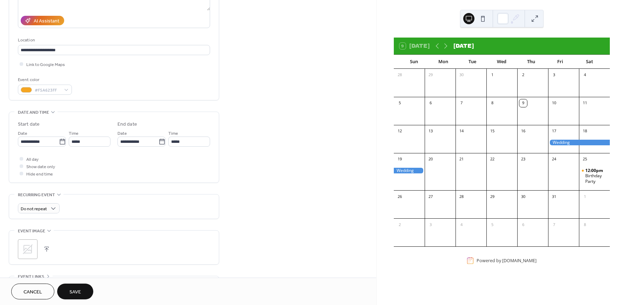
scroll to position [175, 0]
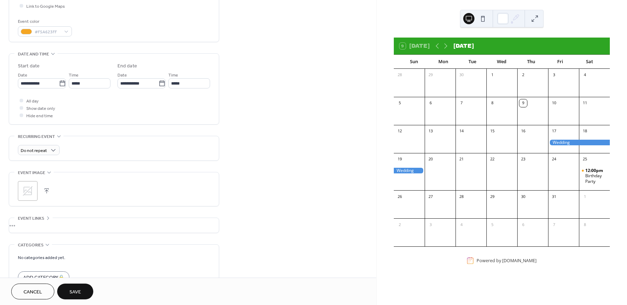
click at [47, 190] on button "button" at bounding box center [47, 191] width 10 height 10
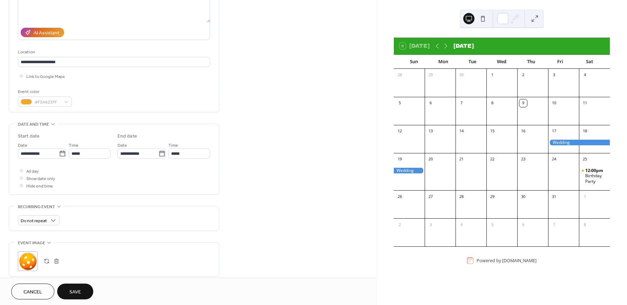
scroll to position [101, 0]
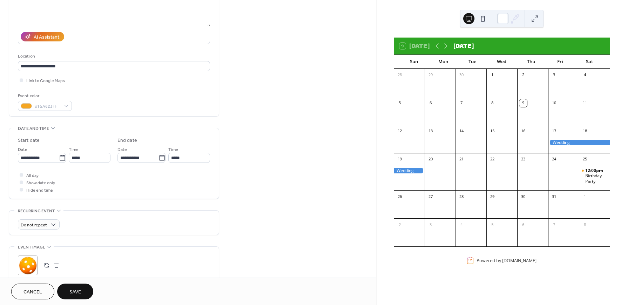
click at [77, 293] on span "Save" at bounding box center [75, 291] width 12 height 7
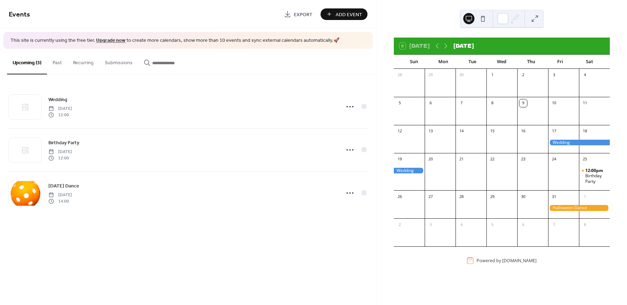
click at [358, 13] on span "Add Event" at bounding box center [349, 14] width 27 height 7
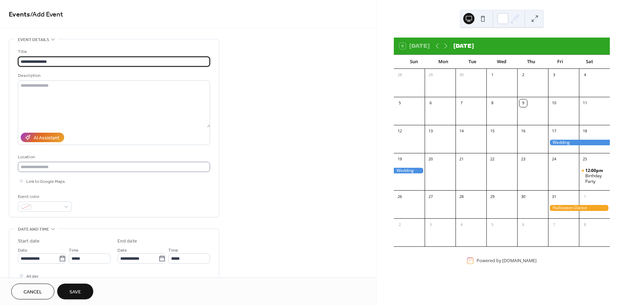
type input "**********"
click at [61, 170] on input "text" at bounding box center [114, 167] width 192 height 10
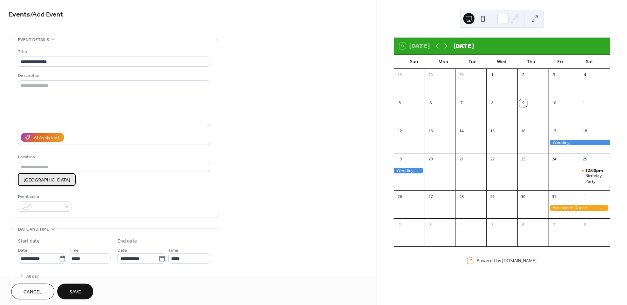
click at [59, 181] on span "Okanagan Centre Hall" at bounding box center [47, 179] width 47 height 7
type input "**********"
click at [66, 206] on div at bounding box center [45, 206] width 54 height 10
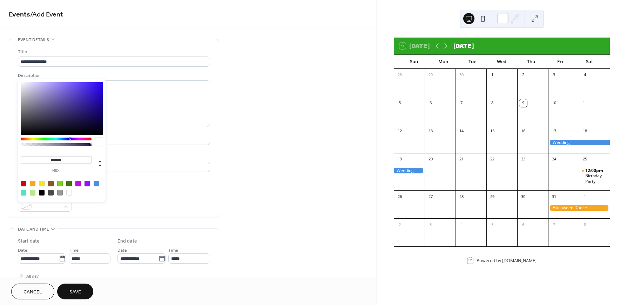
click at [51, 192] on div at bounding box center [51, 193] width 6 height 6
type input "*******"
click at [60, 258] on icon at bounding box center [62, 258] width 5 height 6
click at [58, 258] on input "**********" at bounding box center [38, 258] width 41 height 10
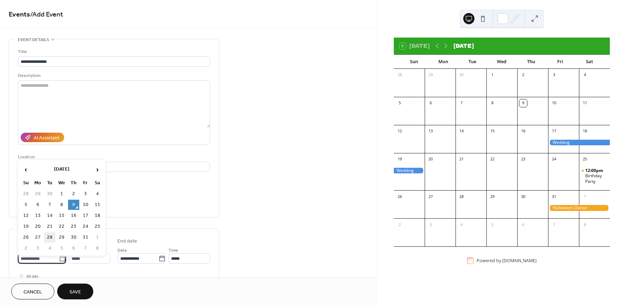
click at [48, 234] on td "28" at bounding box center [49, 237] width 11 height 10
type input "**********"
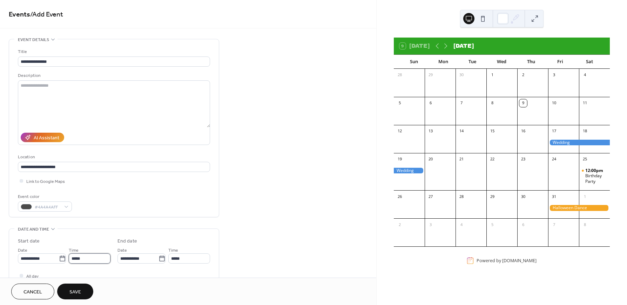
click at [79, 254] on input "*****" at bounding box center [90, 258] width 42 height 10
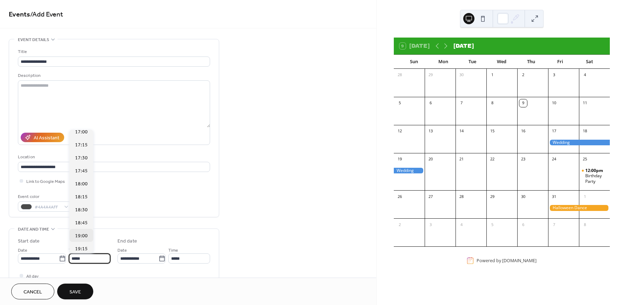
scroll to position [915, 0]
click at [80, 209] on span "19:00" at bounding box center [81, 208] width 13 height 7
type input "*****"
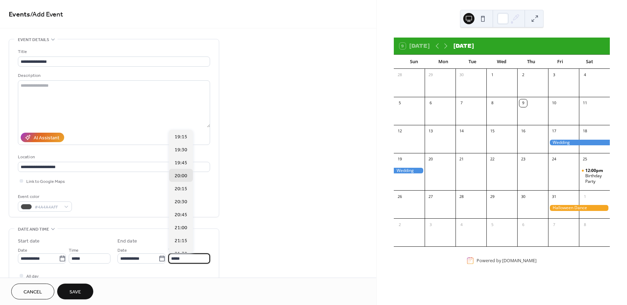
click at [180, 258] on input "*****" at bounding box center [189, 258] width 42 height 10
click at [178, 162] on span "22:00" at bounding box center [181, 162] width 13 height 7
type input "*****"
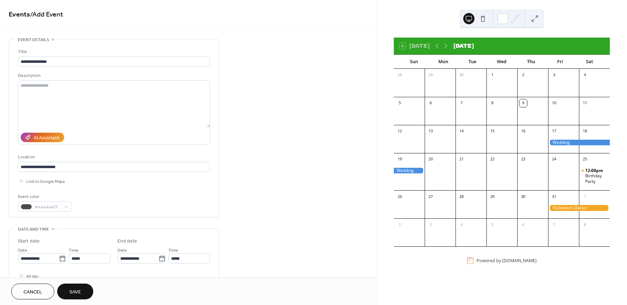
click at [72, 291] on span "Save" at bounding box center [75, 291] width 12 height 7
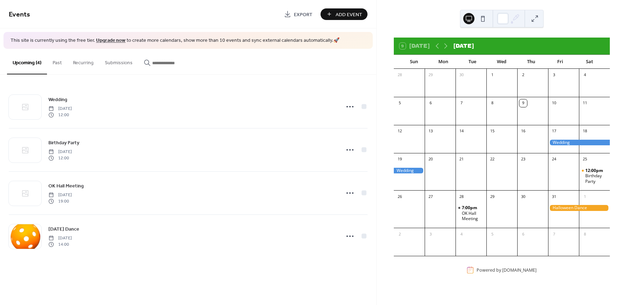
click at [116, 63] on button "Submissions" at bounding box center [118, 61] width 39 height 25
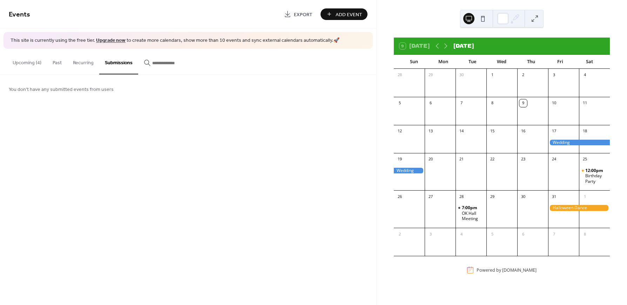
click at [32, 63] on button "Upcoming (4)" at bounding box center [27, 61] width 40 height 25
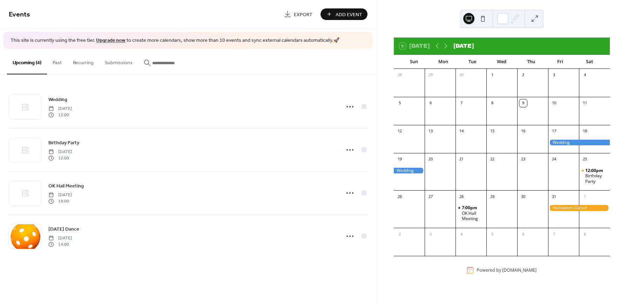
click at [563, 143] on div at bounding box center [580, 143] width 62 height 6
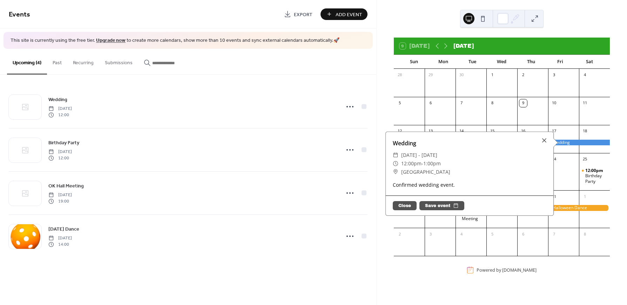
click at [619, 187] on div "9 Today October 2025 Sun Mon Tue Wed Thu Fri Sat 28 29 30 1 2 3 4 5 6 7 8 9 10 …" at bounding box center [502, 152] width 251 height 305
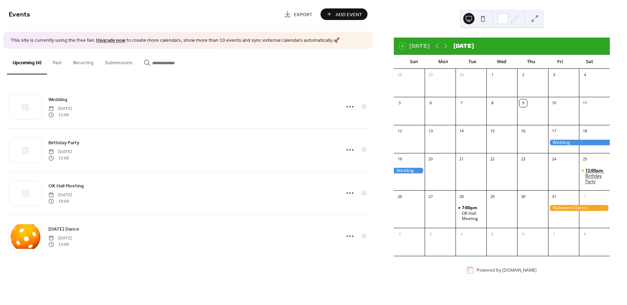
click at [590, 177] on div "Birthday Party" at bounding box center [597, 178] width 22 height 11
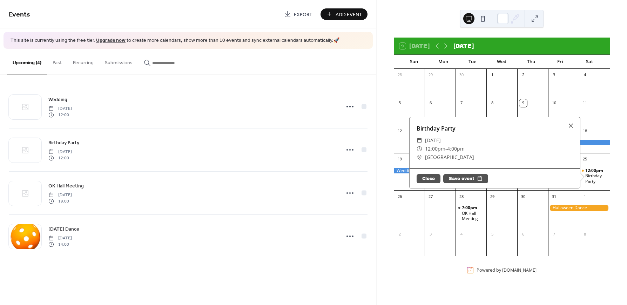
click at [617, 203] on div "9 Today October 2025 Sun Mon Tue Wed Thu Fri Sat 28 29 30 1 2 3 4 5 6 7 8 9 10 …" at bounding box center [502, 152] width 251 height 305
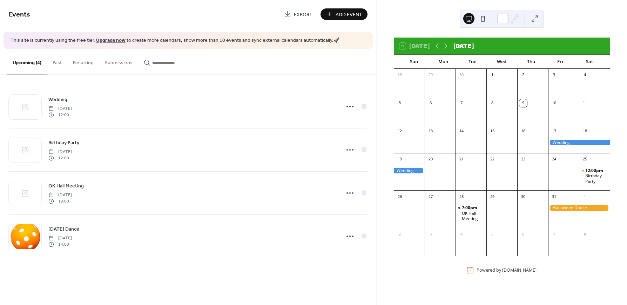
click at [591, 209] on div at bounding box center [580, 208] width 62 height 6
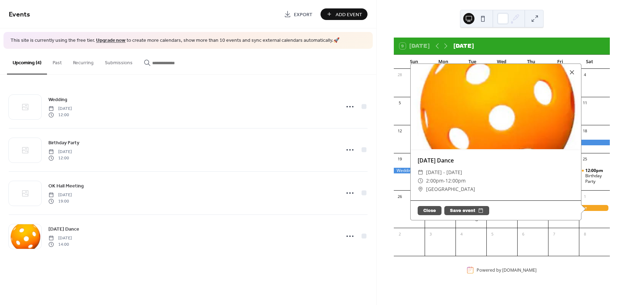
click at [420, 209] on button "Close" at bounding box center [430, 210] width 24 height 9
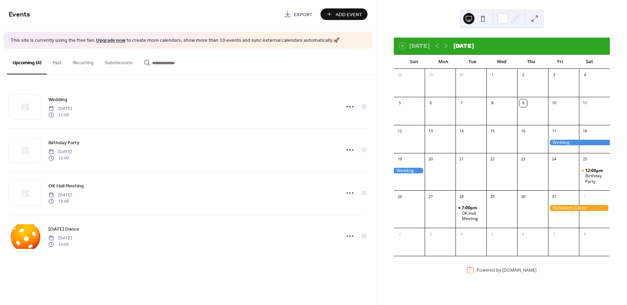
click at [346, 16] on span "Add Event" at bounding box center [349, 14] width 27 height 7
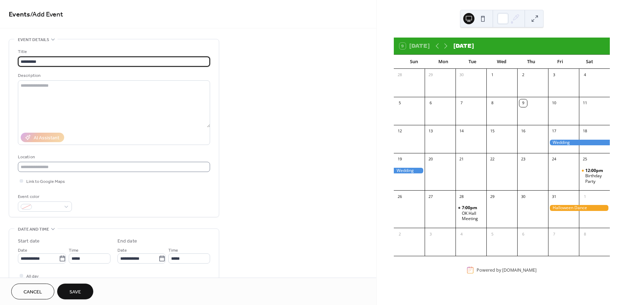
type input "*********"
click at [48, 168] on input "text" at bounding box center [114, 167] width 192 height 10
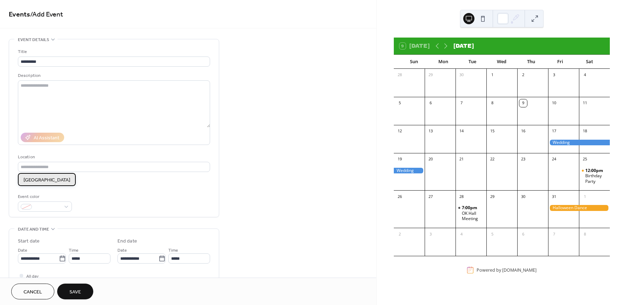
click at [47, 180] on span "Okanagan Centre Hall" at bounding box center [47, 179] width 47 height 7
type input "**********"
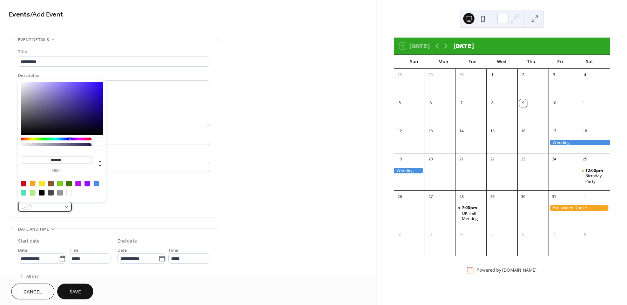
click at [64, 206] on div at bounding box center [45, 206] width 54 height 10
click at [24, 182] on div at bounding box center [24, 184] width 6 height 6
type input "*******"
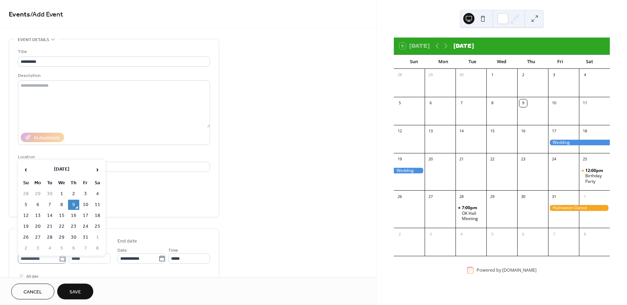
click at [61, 259] on icon at bounding box center [62, 258] width 7 height 7
click at [59, 259] on input "**********" at bounding box center [38, 258] width 41 height 10
click at [61, 214] on td "15" at bounding box center [61, 216] width 11 height 10
type input "**********"
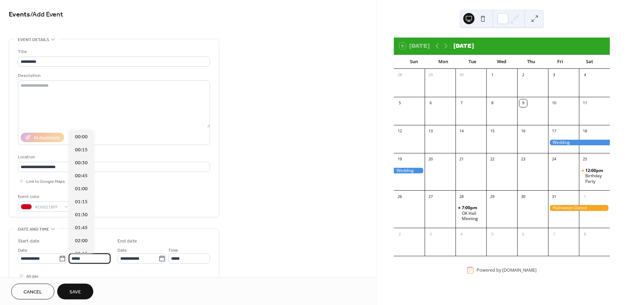
click at [93, 258] on input "*****" at bounding box center [90, 258] width 42 height 10
drag, startPoint x: 93, startPoint y: 258, endPoint x: 59, endPoint y: 256, distance: 34.5
click at [59, 256] on div "**********" at bounding box center [64, 255] width 93 height 18
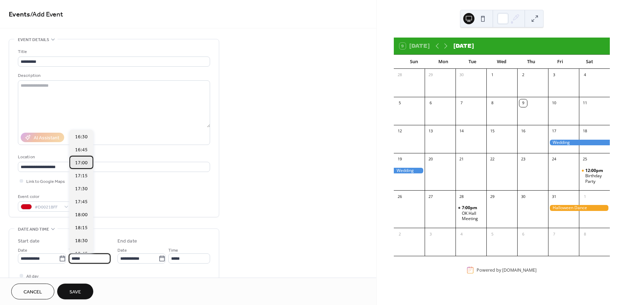
click at [77, 161] on span "17:00" at bounding box center [81, 162] width 13 height 7
type input "*****"
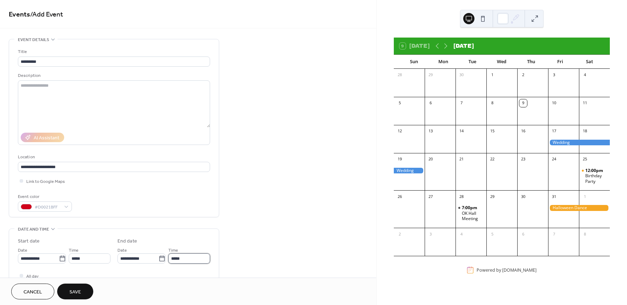
click at [182, 261] on input "*****" at bounding box center [189, 258] width 42 height 10
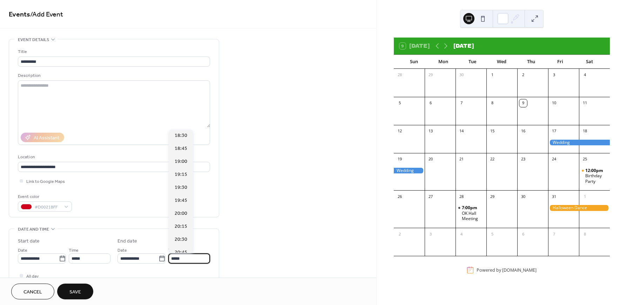
scroll to position [117, 0]
click at [181, 148] on span "19:45" at bounding box center [181, 149] width 13 height 7
type input "*****"
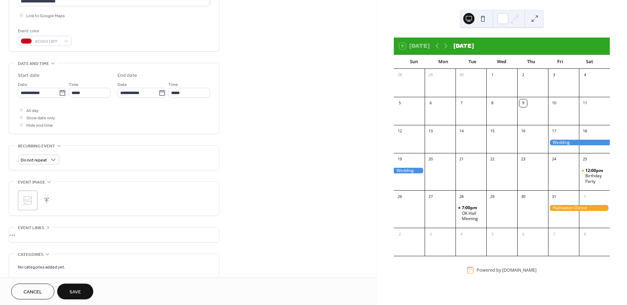
scroll to position [175, 0]
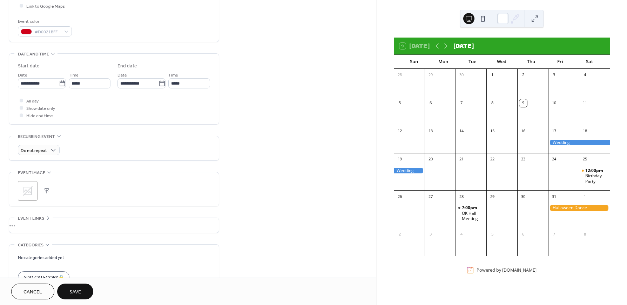
click at [44, 189] on button "button" at bounding box center [47, 191] width 10 height 10
click at [69, 290] on button "Save" at bounding box center [75, 292] width 36 height 16
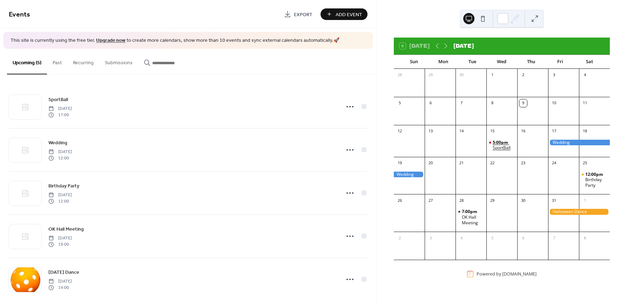
click at [501, 147] on div "SportBall" at bounding box center [502, 148] width 18 height 6
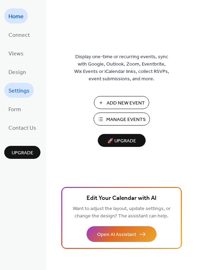
click at [20, 88] on span "Settings" at bounding box center [18, 91] width 21 height 11
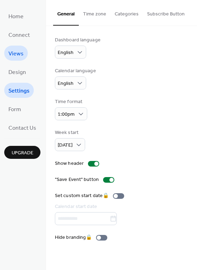
click at [19, 55] on span "Views" at bounding box center [15, 53] width 15 height 11
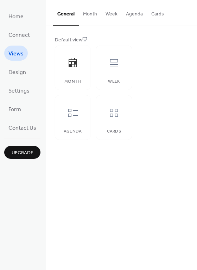
click at [95, 13] on button "Month" at bounding box center [90, 12] width 22 height 25
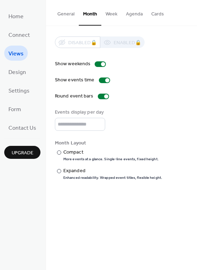
click at [109, 14] on button "Week" at bounding box center [111, 12] width 20 height 25
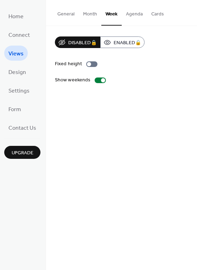
click at [128, 15] on button "Agenda" at bounding box center [133, 12] width 25 height 25
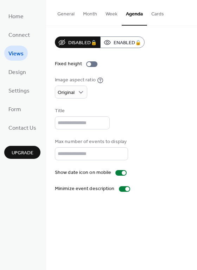
click at [155, 15] on button "Cards" at bounding box center [157, 12] width 21 height 25
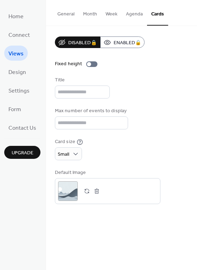
click at [68, 15] on button "General" at bounding box center [66, 12] width 26 height 25
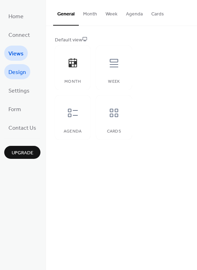
click at [21, 72] on span "Design" at bounding box center [17, 72] width 18 height 11
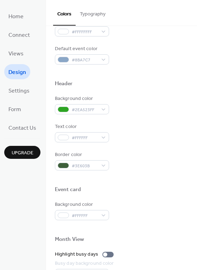
scroll to position [183, 0]
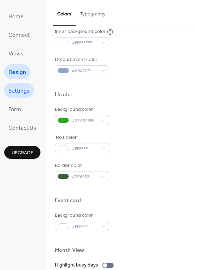
click at [15, 91] on span "Settings" at bounding box center [18, 91] width 21 height 11
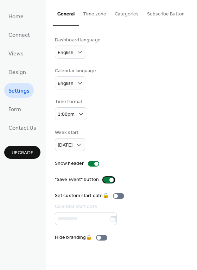
click at [104, 177] on div at bounding box center [108, 180] width 11 height 6
click at [94, 14] on button "Time zone" at bounding box center [95, 12] width 32 height 25
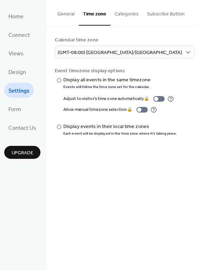
click at [122, 14] on button "Categories" at bounding box center [126, 12] width 32 height 25
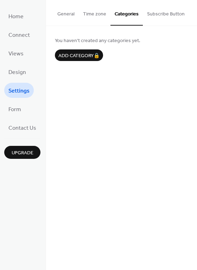
click at [65, 15] on button "General" at bounding box center [66, 12] width 26 height 25
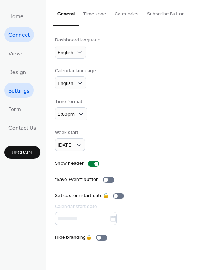
click at [18, 35] on span "Connect" at bounding box center [18, 35] width 21 height 11
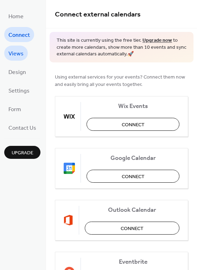
click at [22, 52] on span "Views" at bounding box center [15, 53] width 15 height 11
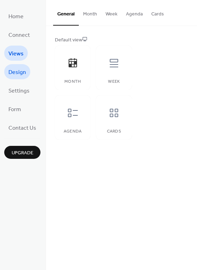
click at [22, 71] on span "Design" at bounding box center [17, 72] width 18 height 11
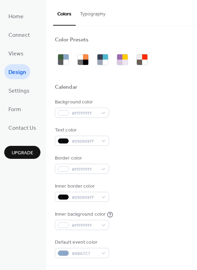
click at [99, 13] on button "Typography" at bounding box center [92, 12] width 34 height 25
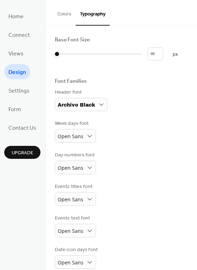
scroll to position [40, 0]
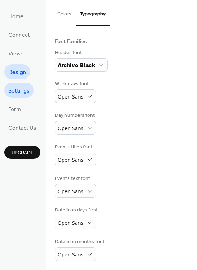
click at [26, 89] on span "Settings" at bounding box center [18, 91] width 21 height 11
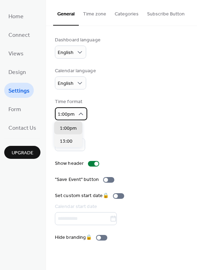
click at [81, 112] on icon at bounding box center [80, 114] width 7 height 7
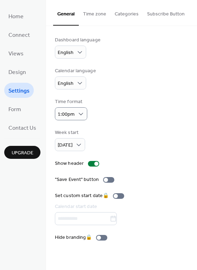
click at [110, 114] on div "Time format 1:00pm" at bounding box center [121, 109] width 133 height 22
click at [13, 107] on span "Form" at bounding box center [14, 109] width 13 height 11
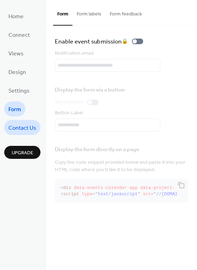
click at [20, 126] on span "Contact Us" at bounding box center [22, 128] width 28 height 11
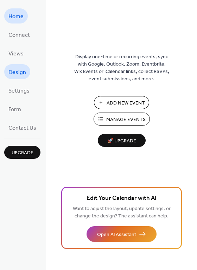
click at [20, 72] on span "Design" at bounding box center [17, 72] width 18 height 11
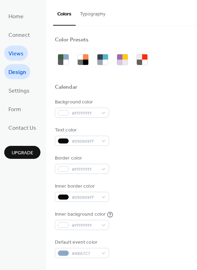
click at [22, 53] on span "Views" at bounding box center [15, 53] width 15 height 11
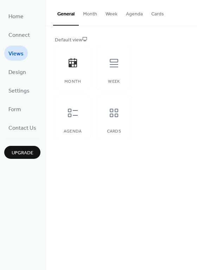
click at [90, 13] on button "Month" at bounding box center [90, 12] width 22 height 25
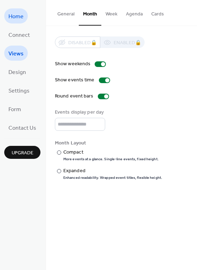
click at [17, 16] on span "Home" at bounding box center [15, 16] width 15 height 11
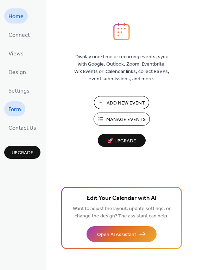
click at [18, 107] on span "Form" at bounding box center [14, 109] width 13 height 11
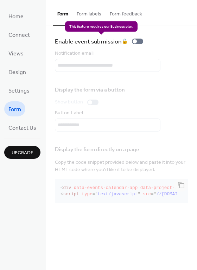
click at [140, 40] on div "Enable event submission 🔒" at bounding box center [100, 41] width 91 height 10
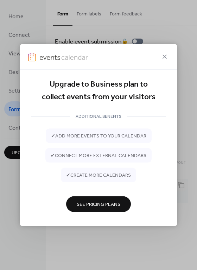
click at [164, 56] on icon at bounding box center [164, 57] width 8 height 8
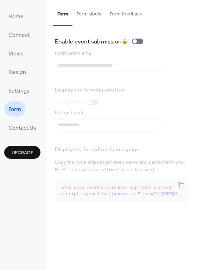
click at [84, 17] on button "Form labels" at bounding box center [88, 12] width 33 height 25
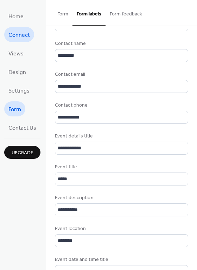
click at [19, 33] on span "Connect" at bounding box center [18, 35] width 21 height 11
